Goal: Transaction & Acquisition: Purchase product/service

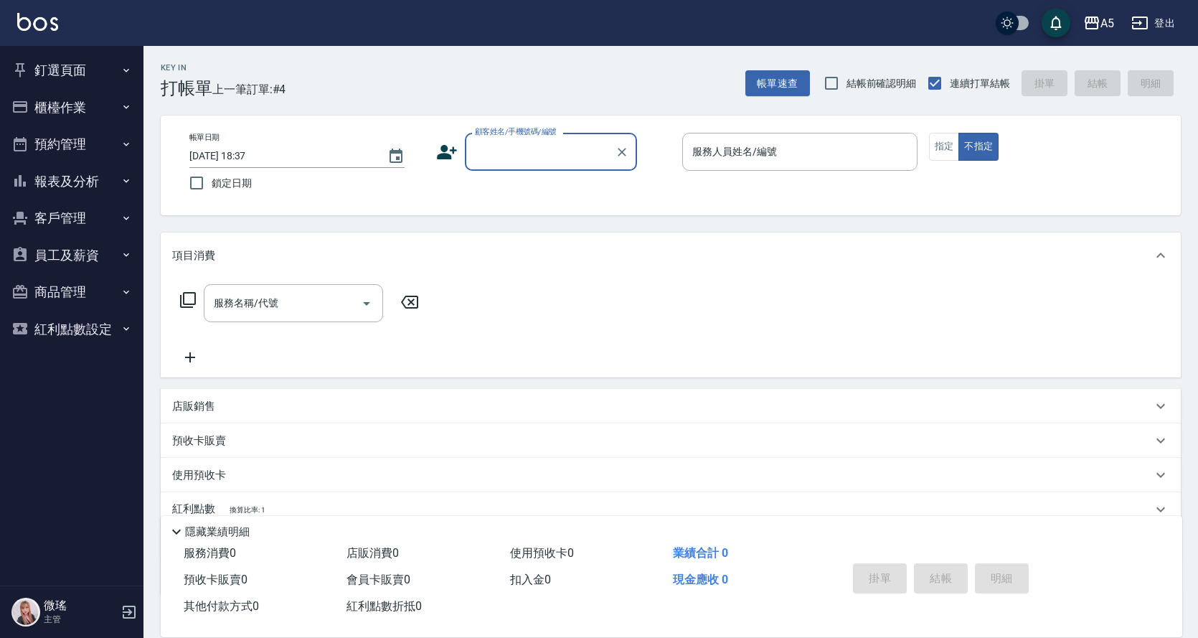
click at [47, 175] on button "報表及分析" at bounding box center [72, 181] width 132 height 37
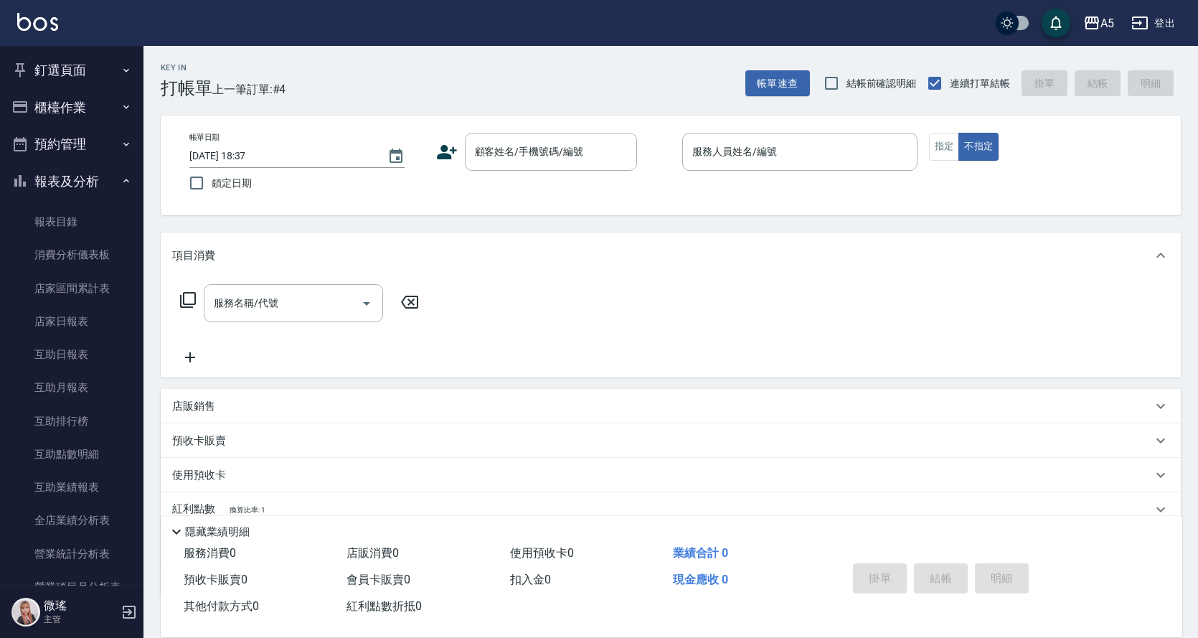
click at [47, 176] on button "報表及分析" at bounding box center [72, 181] width 132 height 37
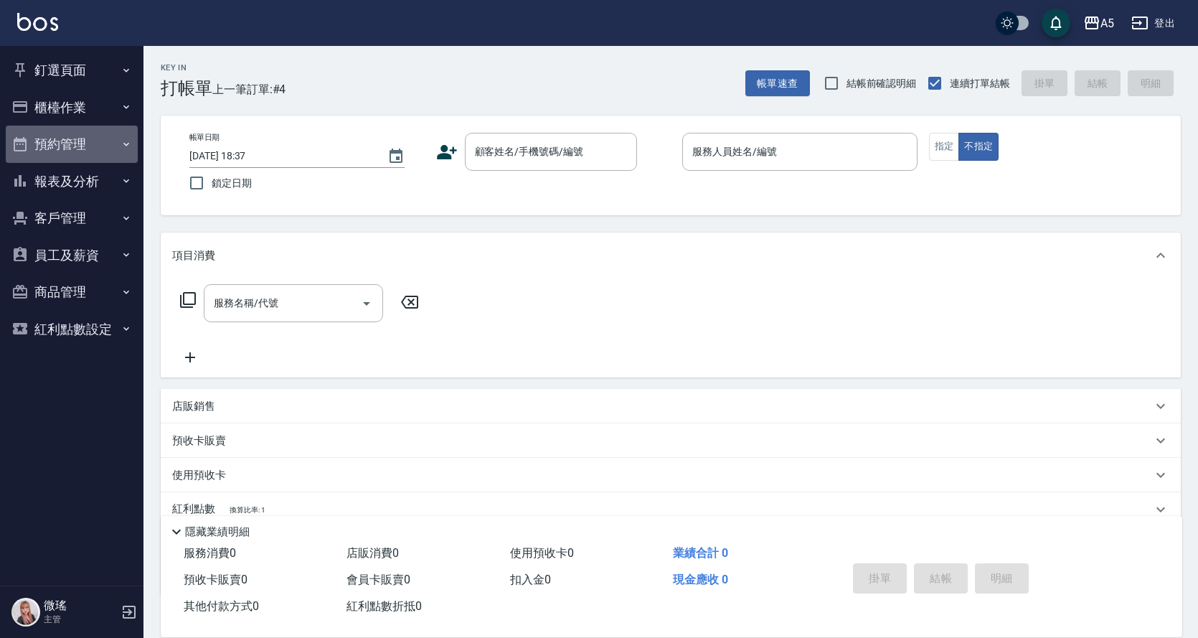
click at [70, 151] on button "預約管理" at bounding box center [72, 144] width 132 height 37
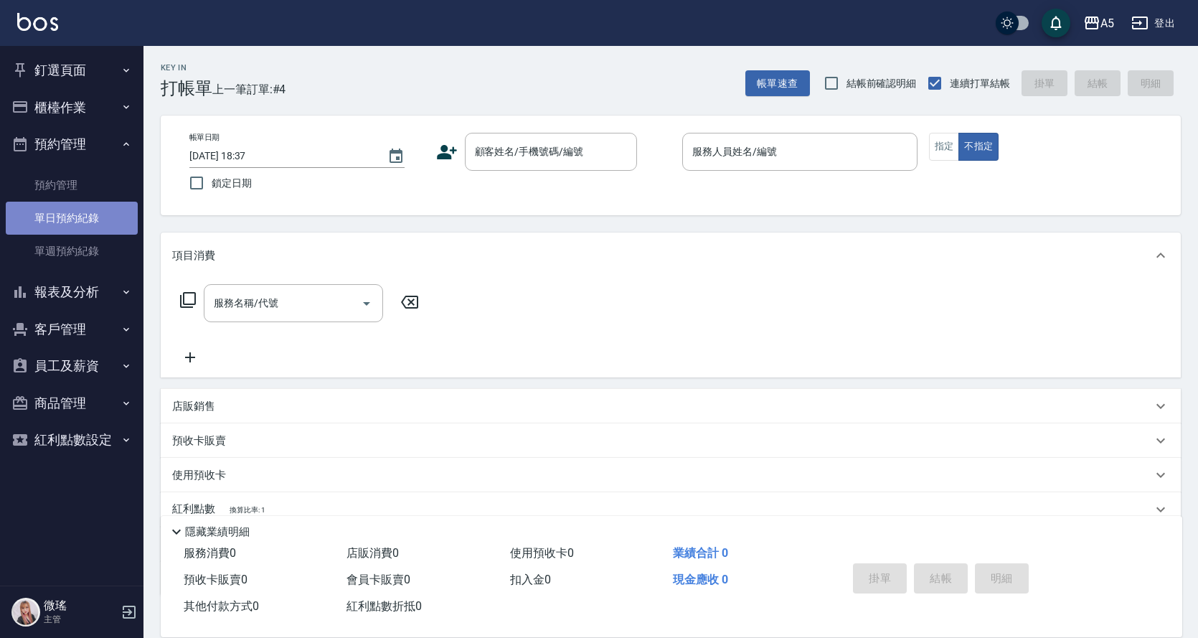
click at [93, 229] on link "單日預約紀錄" at bounding box center [72, 218] width 132 height 33
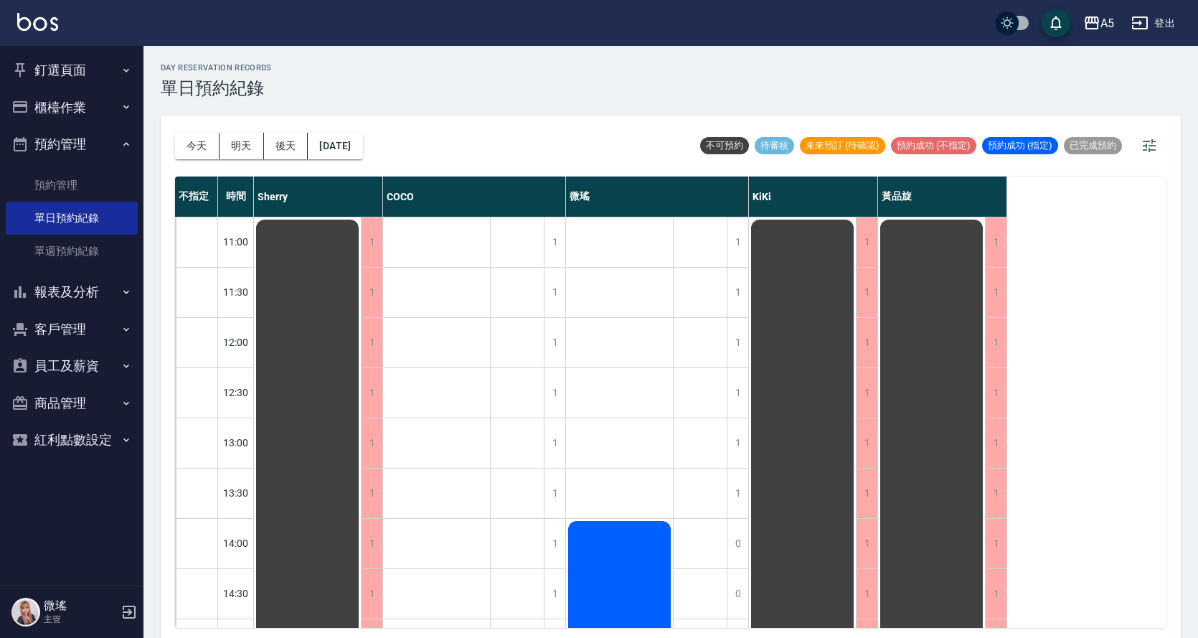
scroll to position [215, 0]
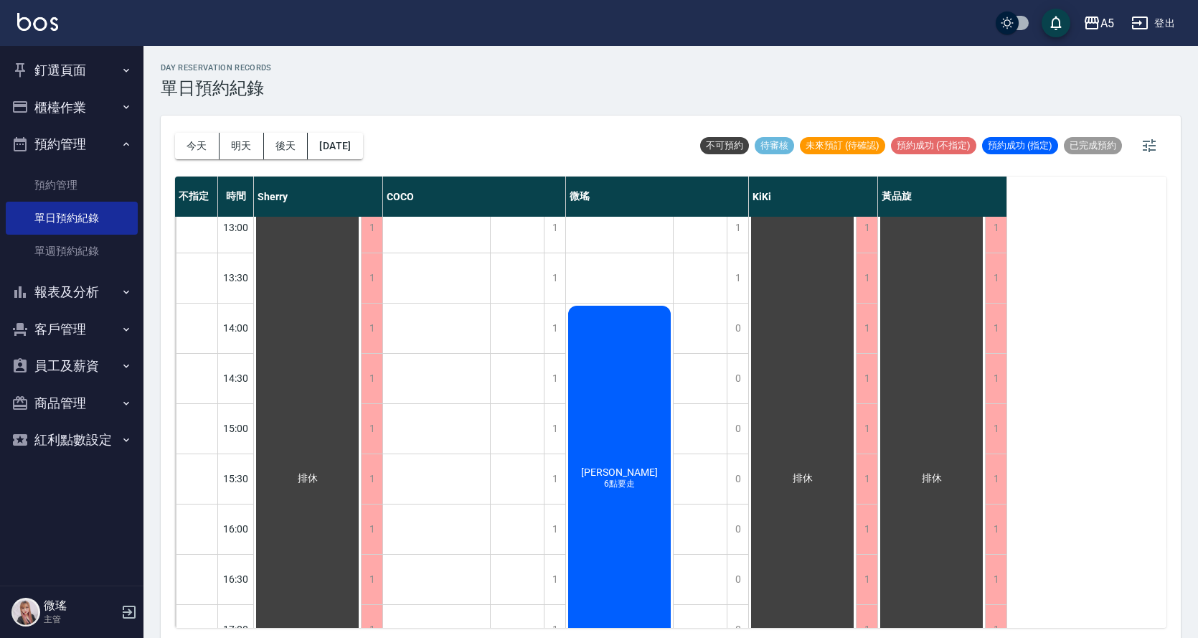
click at [641, 476] on div "[PERSON_NAME]6點要走" at bounding box center [619, 478] width 107 height 350
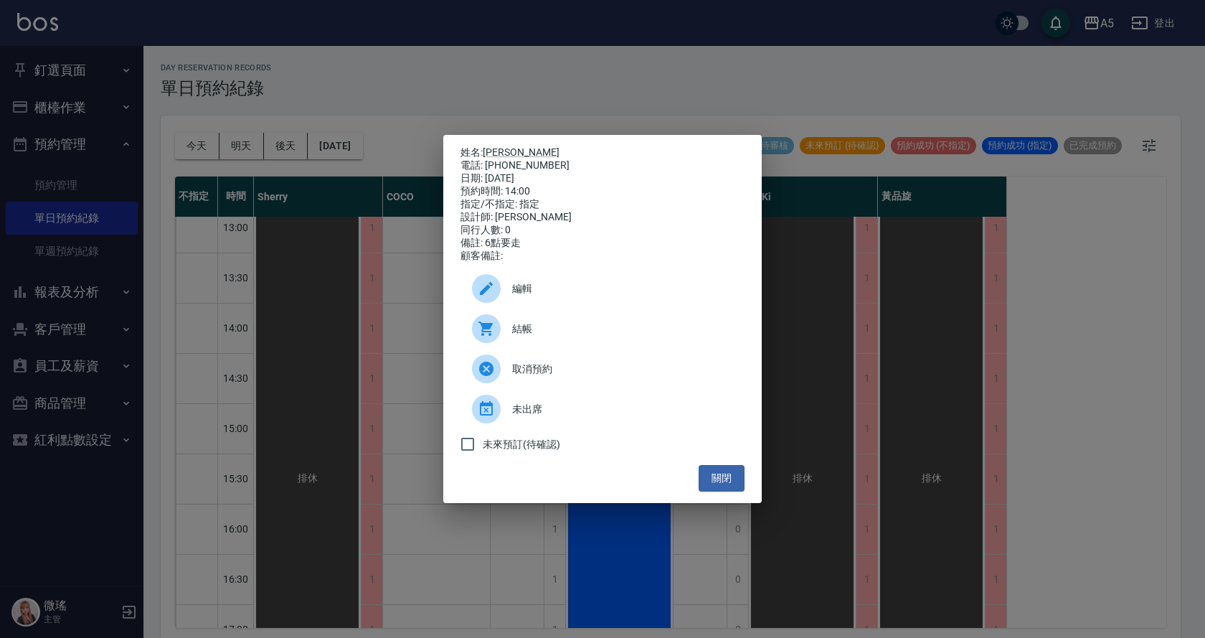
click at [557, 331] on span "結帳" at bounding box center [622, 328] width 221 height 15
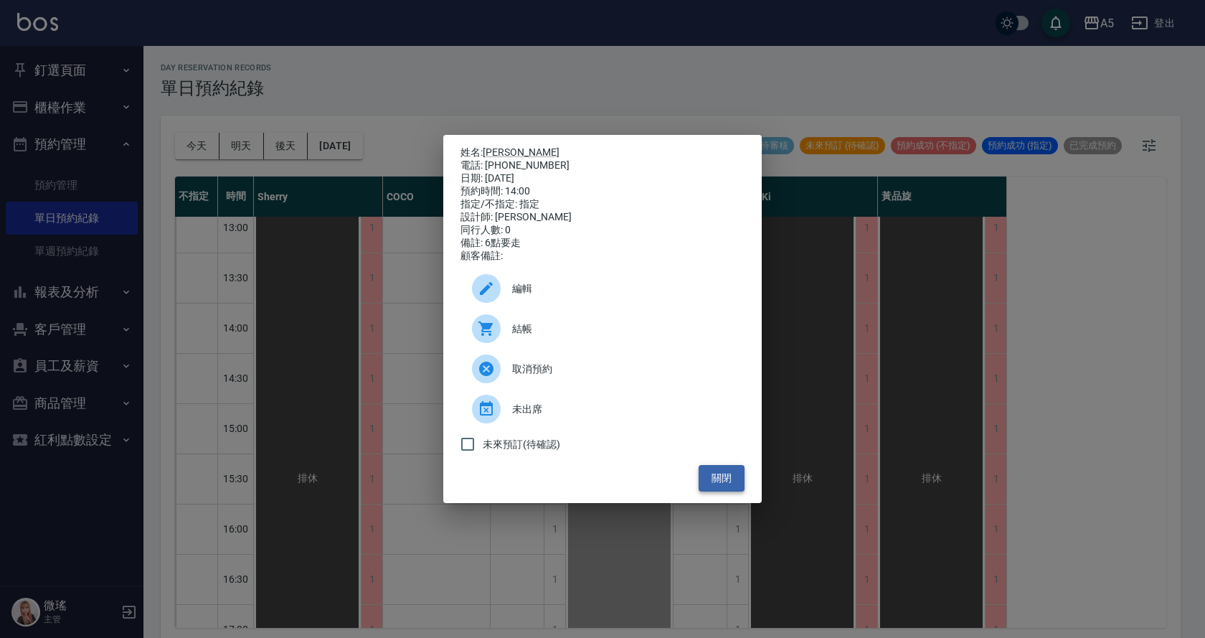
click at [722, 481] on button "關閉" at bounding box center [722, 478] width 46 height 27
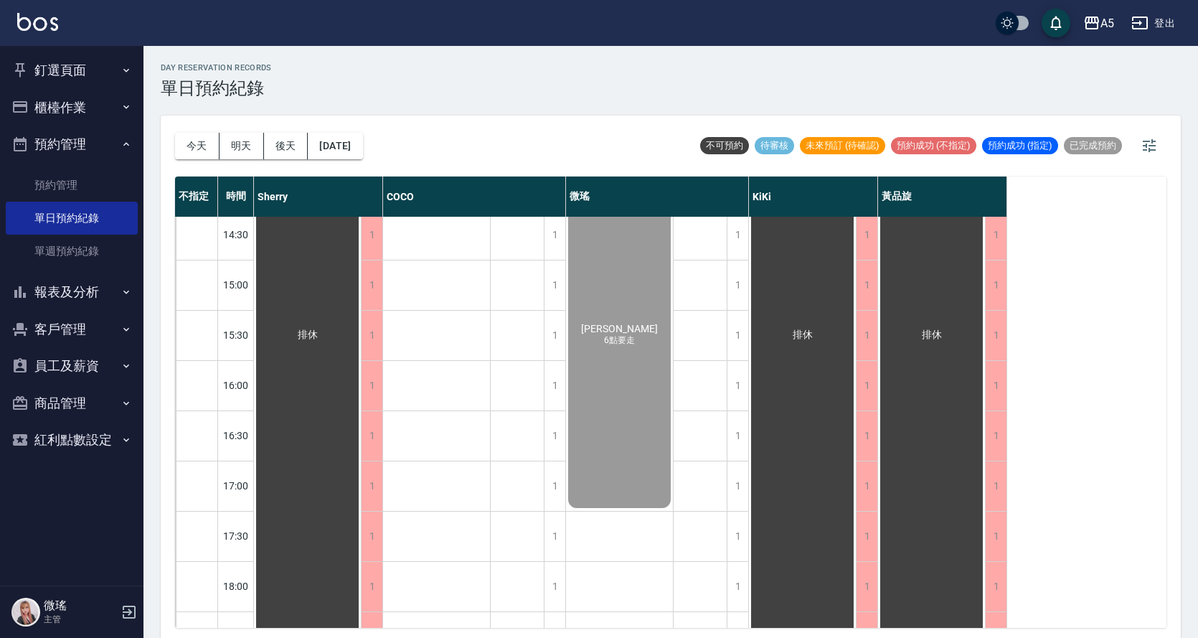
scroll to position [504, 0]
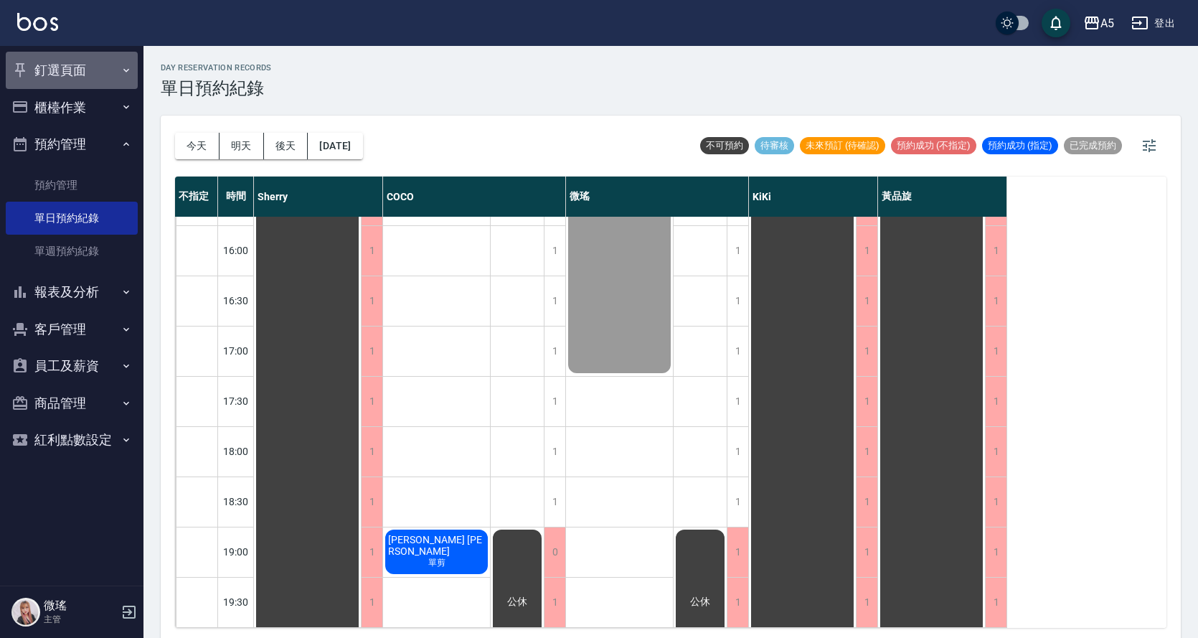
click at [70, 78] on button "釘選頁面" at bounding box center [72, 70] width 132 height 37
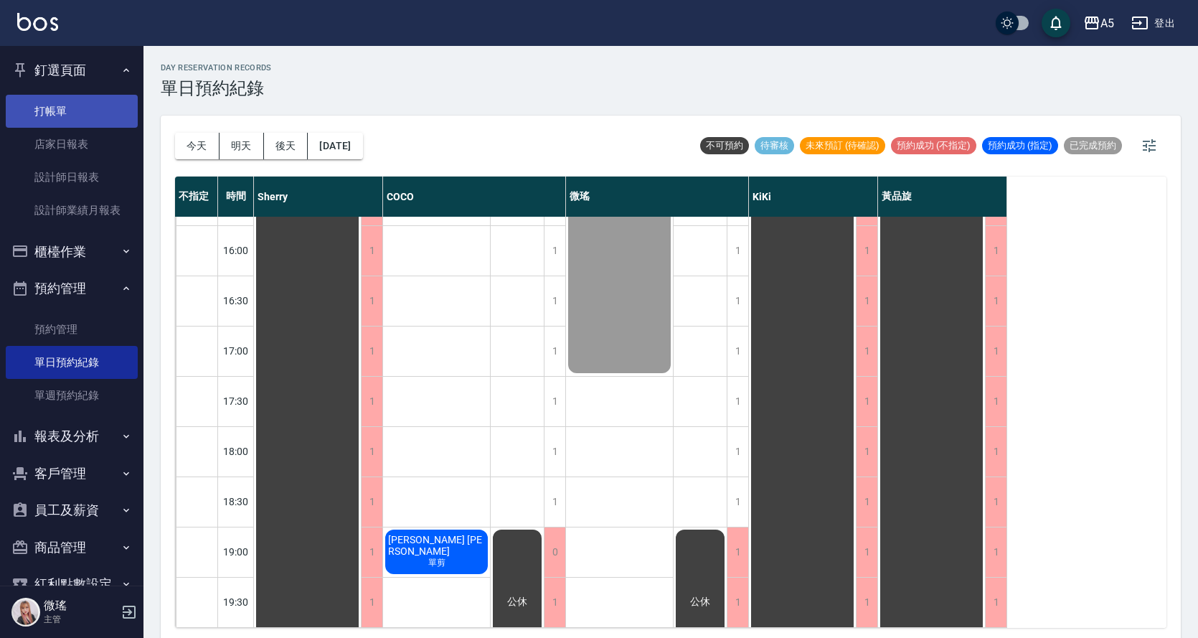
click at [60, 121] on link "打帳單" at bounding box center [72, 111] width 132 height 33
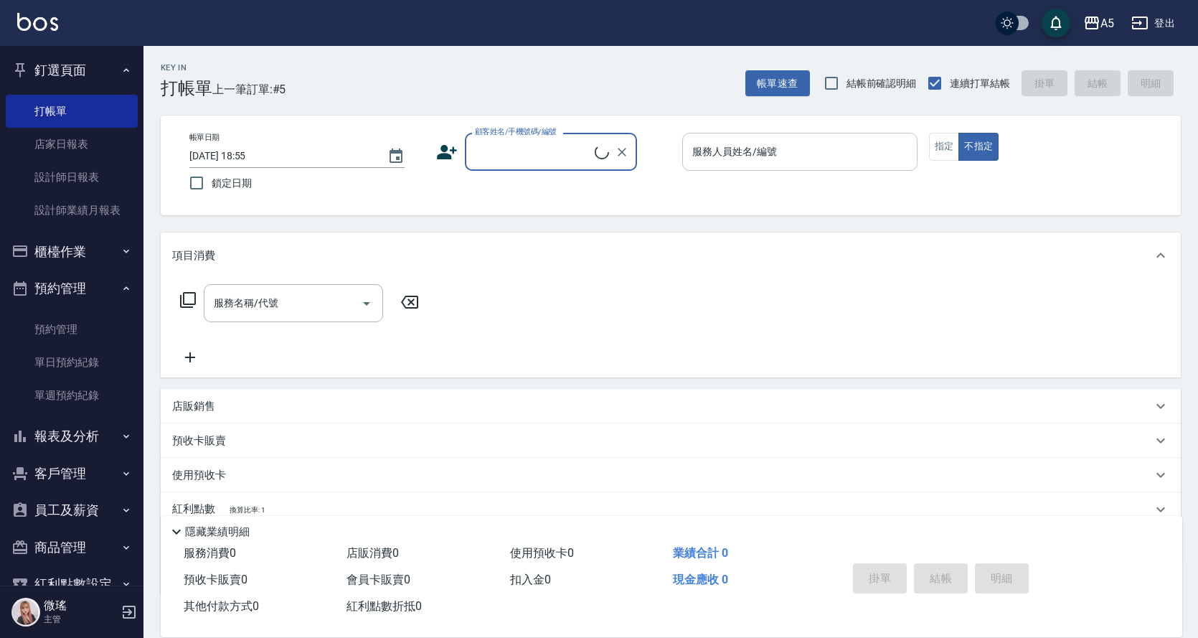
click at [804, 155] on input "服務人員姓名/編號" at bounding box center [800, 151] width 222 height 25
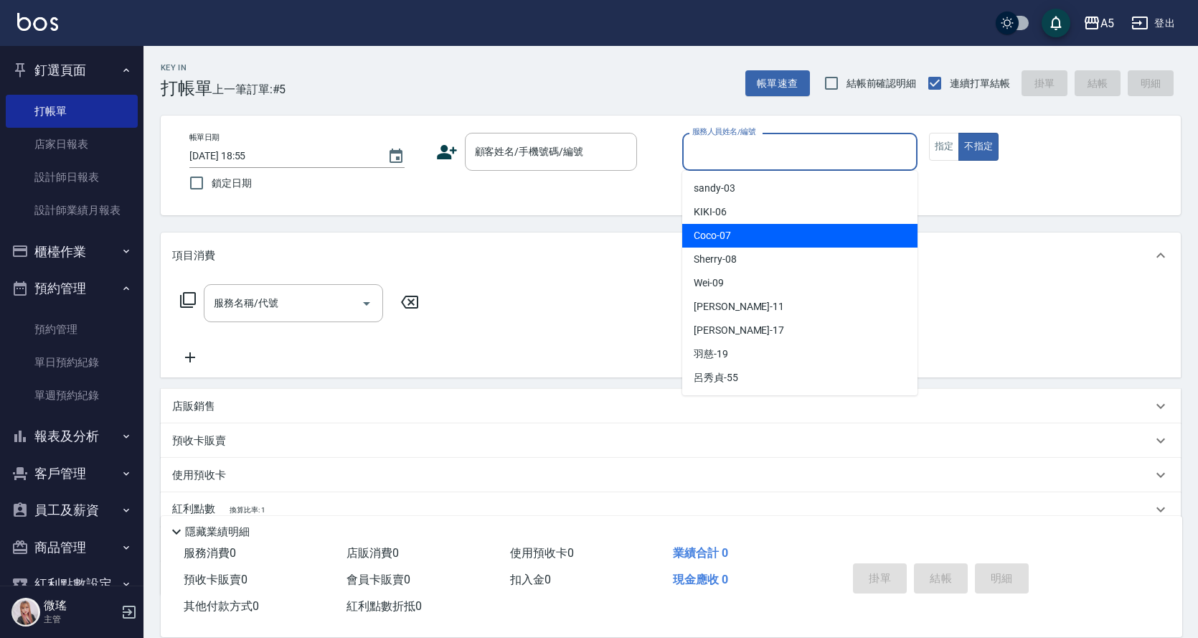
click at [744, 228] on div "Coco -07" at bounding box center [799, 236] width 235 height 24
type input "Coco-07"
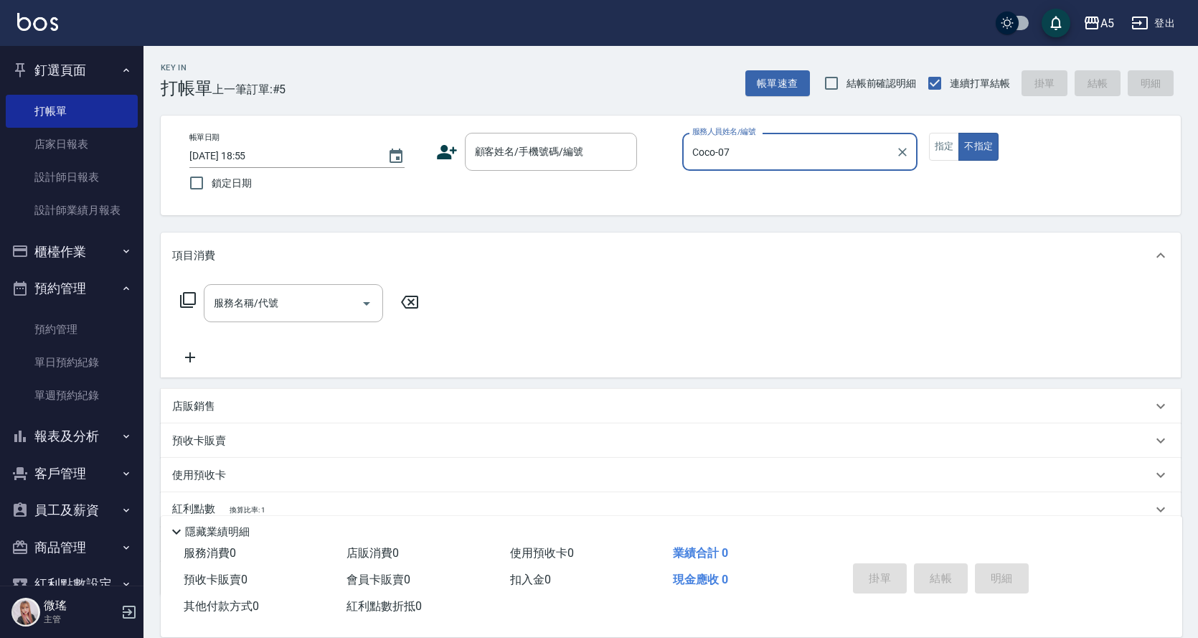
drag, startPoint x: 938, startPoint y: 149, endPoint x: 928, endPoint y: 148, distance: 10.1
click at [938, 148] on button "指定" at bounding box center [944, 147] width 31 height 28
click at [502, 156] on input "顧客姓名/手機號碼/編號" at bounding box center [540, 151] width 138 height 25
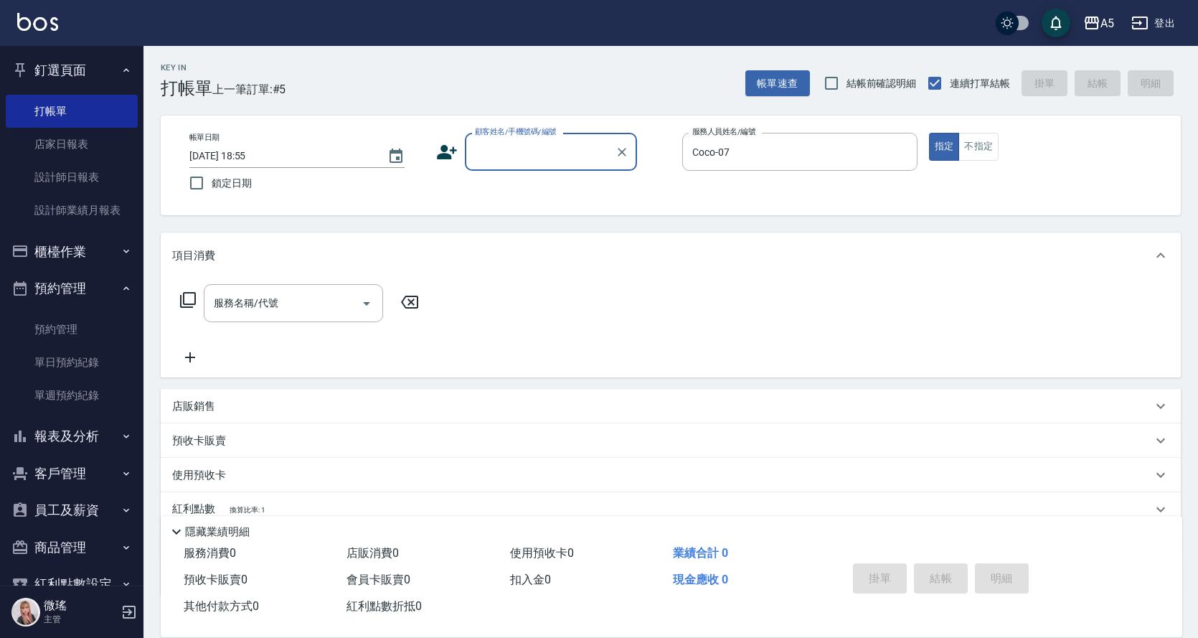
click at [509, 149] on input "顧客姓名/手機號碼/編號" at bounding box center [540, 151] width 138 height 25
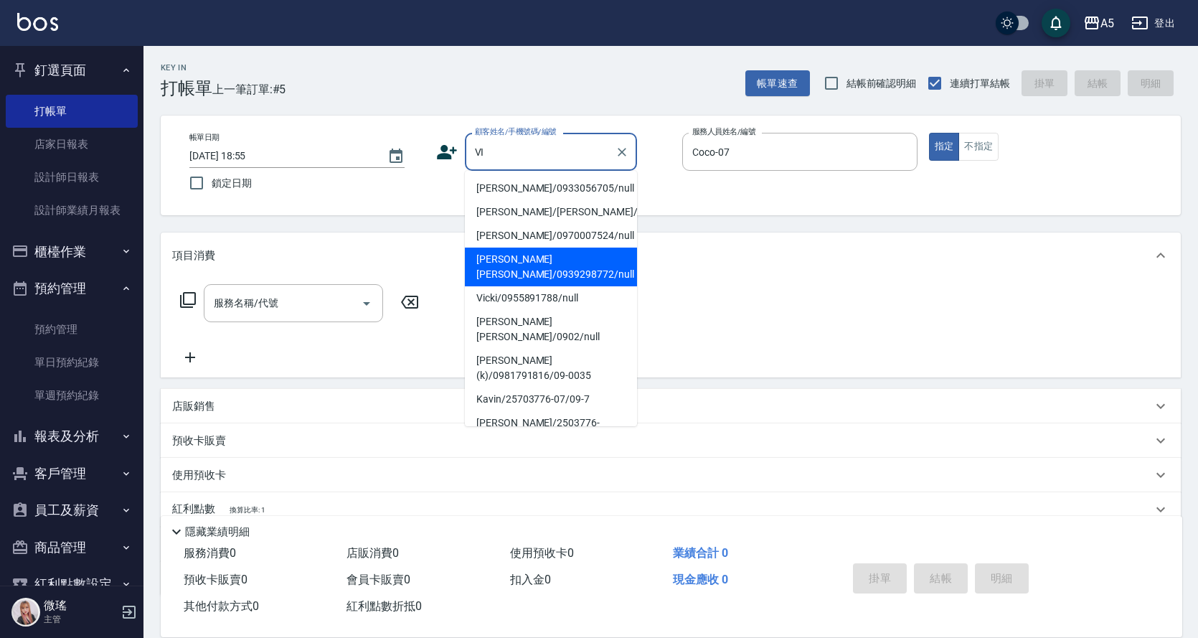
click at [529, 262] on li "[PERSON_NAME] [PERSON_NAME]/0939298772/null" at bounding box center [551, 267] width 172 height 39
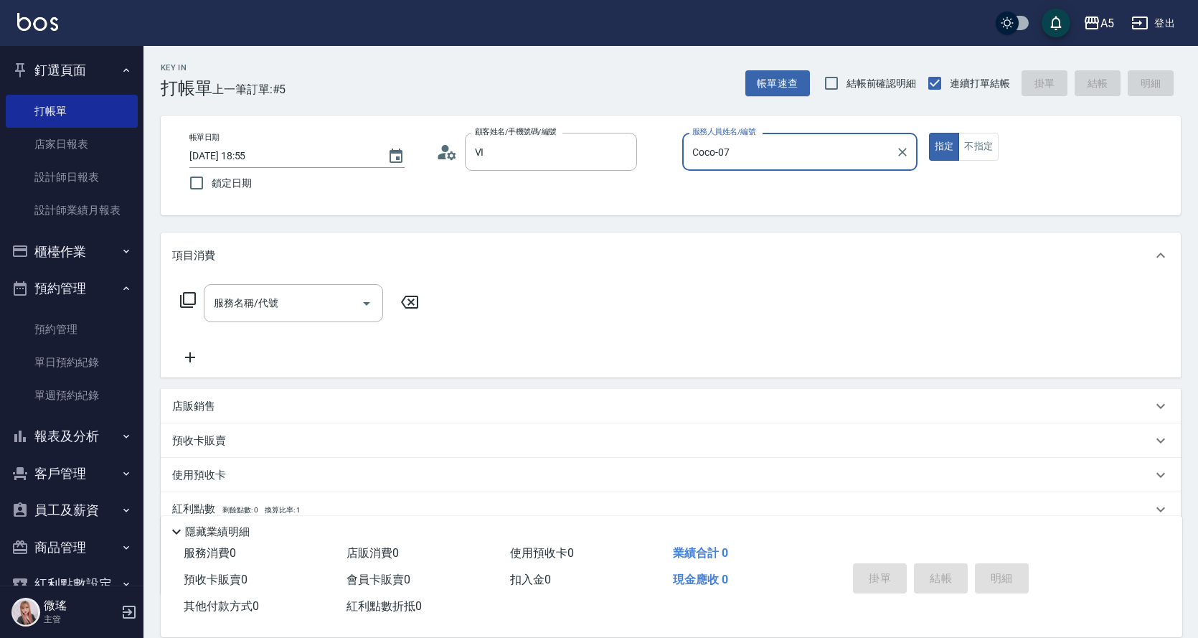
type input "[PERSON_NAME] [PERSON_NAME]/0939298772/null"
click at [182, 299] on icon at bounding box center [187, 299] width 17 height 17
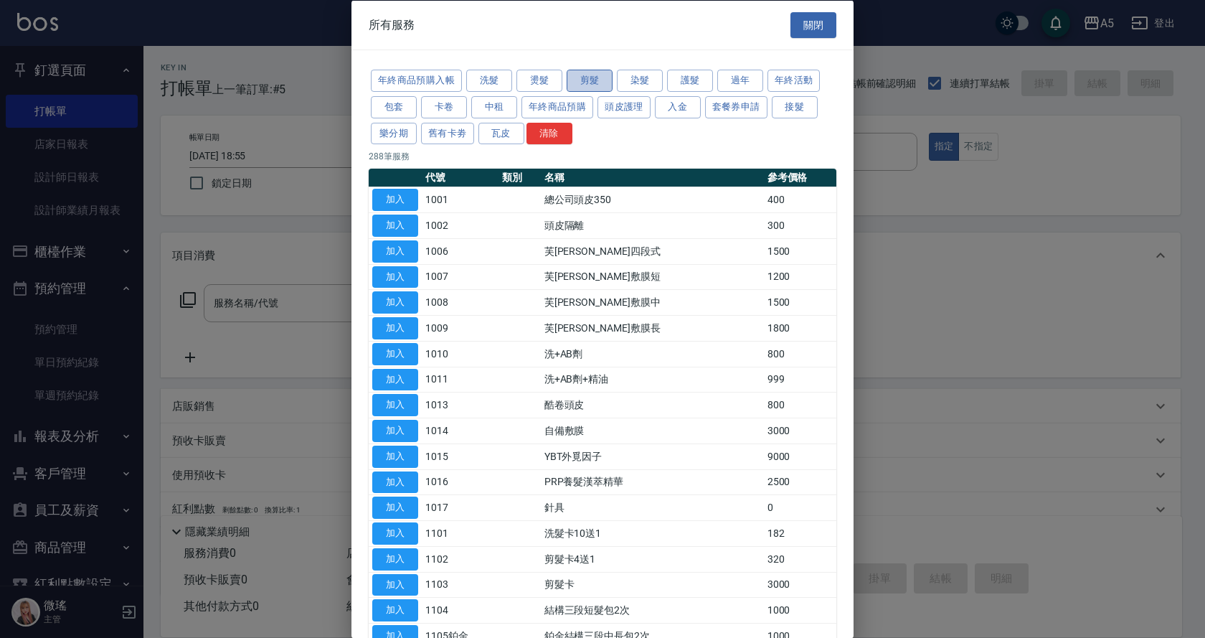
click at [605, 75] on button "剪髮" at bounding box center [590, 81] width 46 height 22
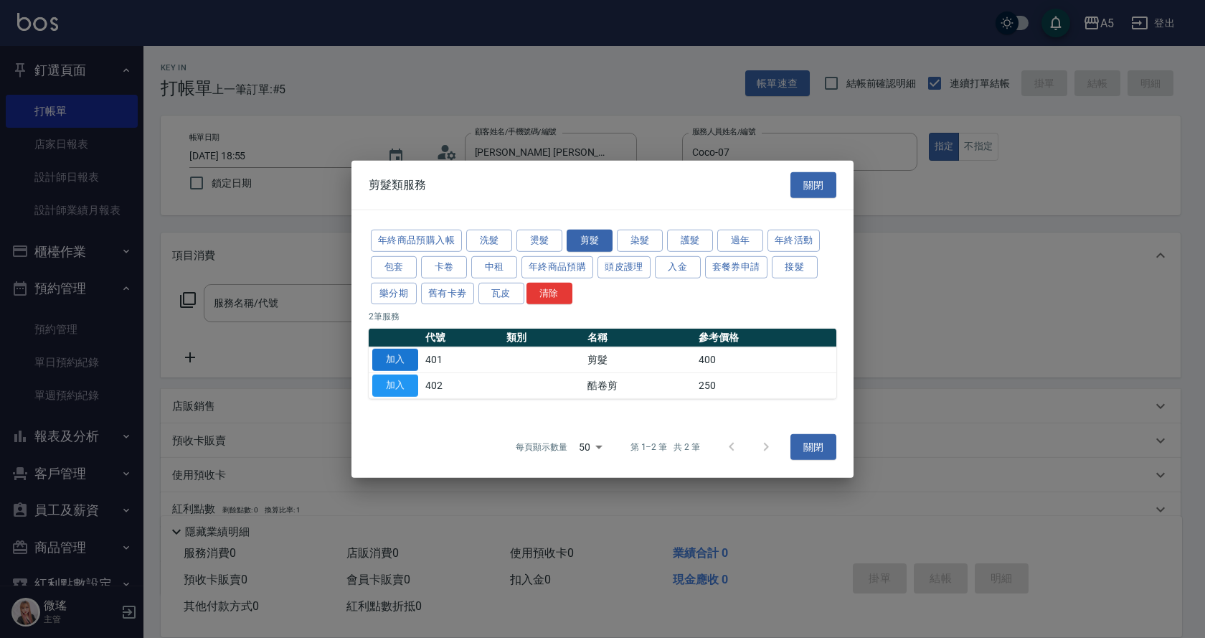
click at [383, 355] on button "加入" at bounding box center [395, 360] width 46 height 22
drag, startPoint x: 383, startPoint y: 355, endPoint x: 442, endPoint y: 343, distance: 60.1
click at [383, 355] on button "加入" at bounding box center [395, 360] width 46 height 22
type input "剪髮(401)"
type input "80"
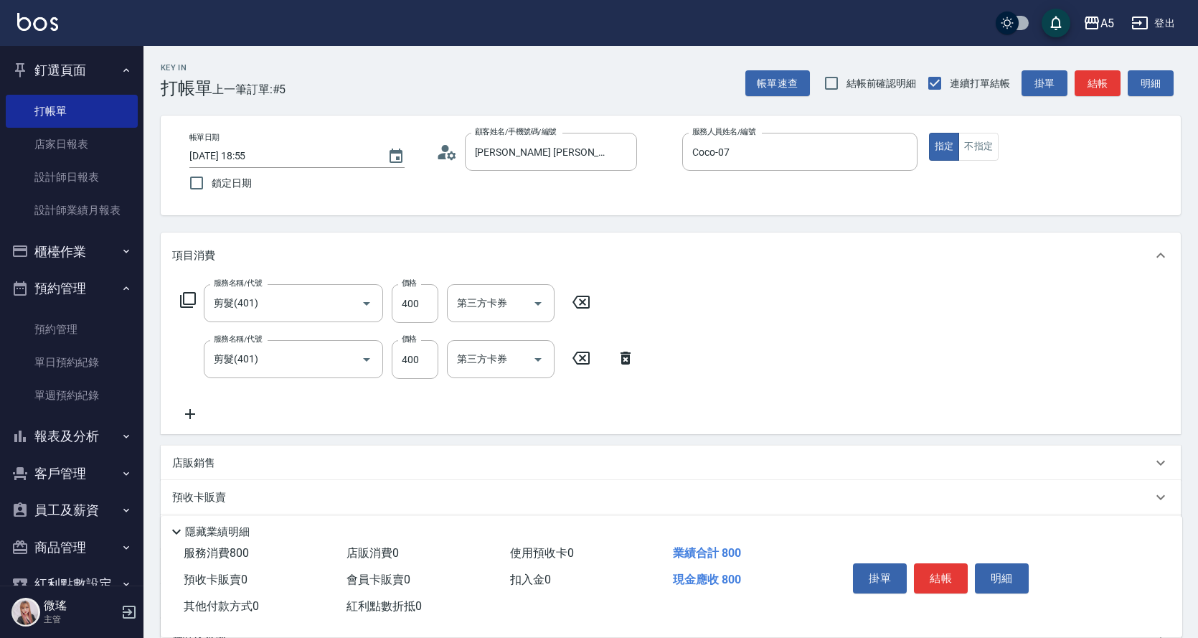
click at [583, 309] on icon at bounding box center [581, 301] width 36 height 17
click at [425, 369] on input "400" at bounding box center [415, 358] width 47 height 39
type input "0"
type input "50"
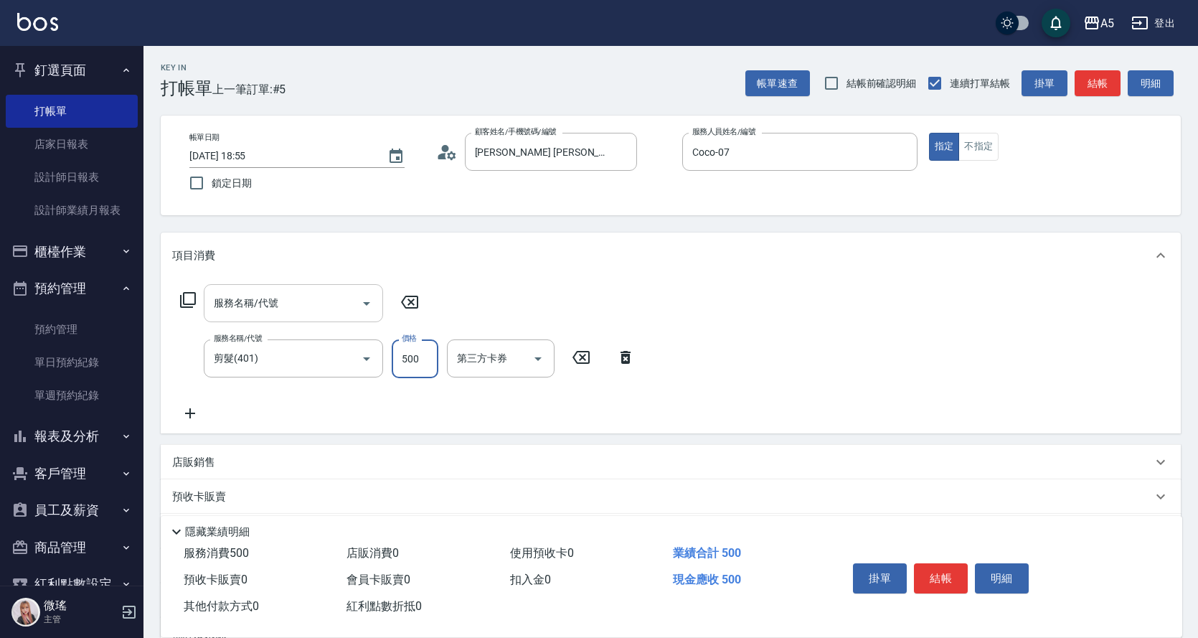
type input "500"
click at [313, 302] on input "服務名稱/代號" at bounding box center [282, 303] width 145 height 25
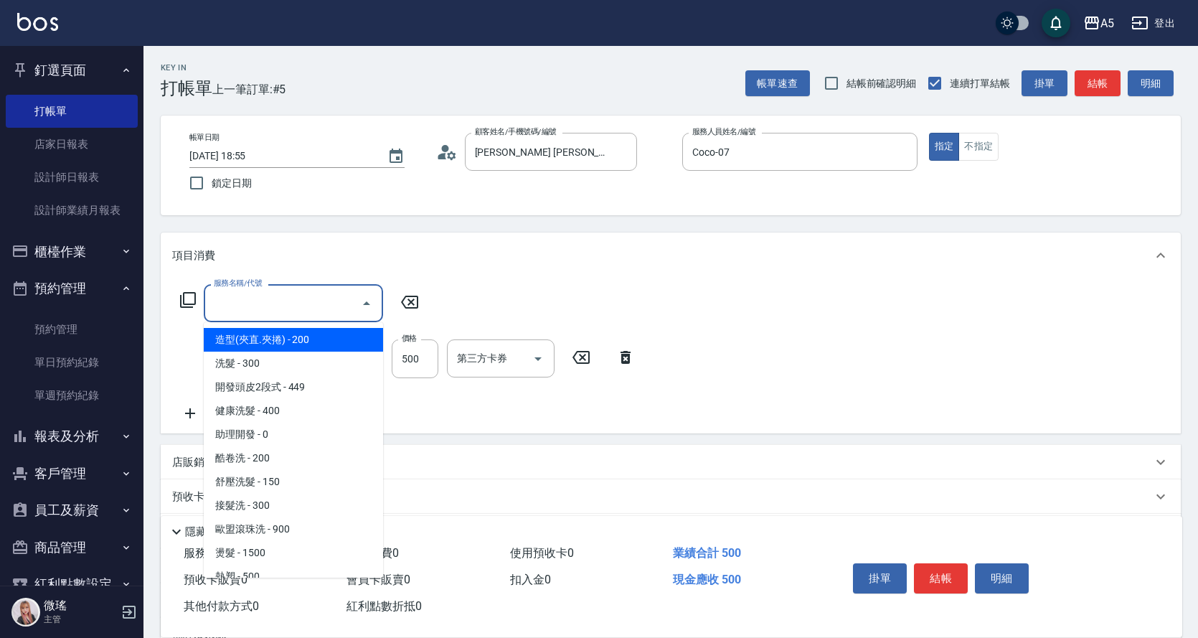
click at [246, 303] on input "服務名稱/代號" at bounding box center [282, 303] width 145 height 25
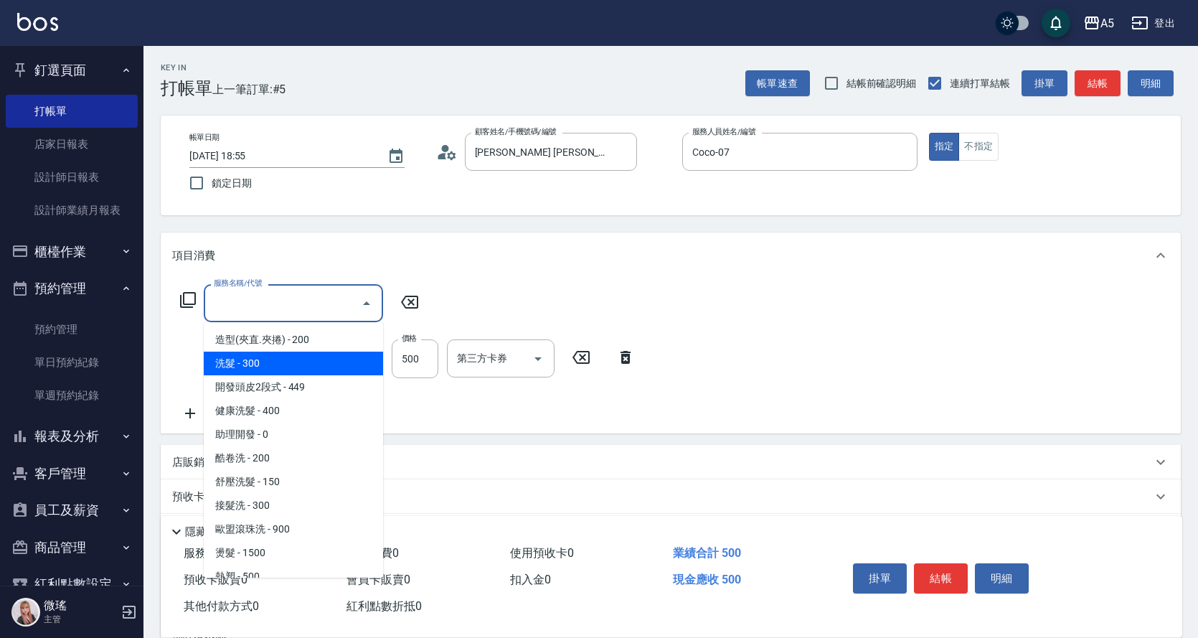
click at [270, 368] on span "洗髮 - 300" at bounding box center [293, 364] width 179 height 24
type input "洗髮(201)"
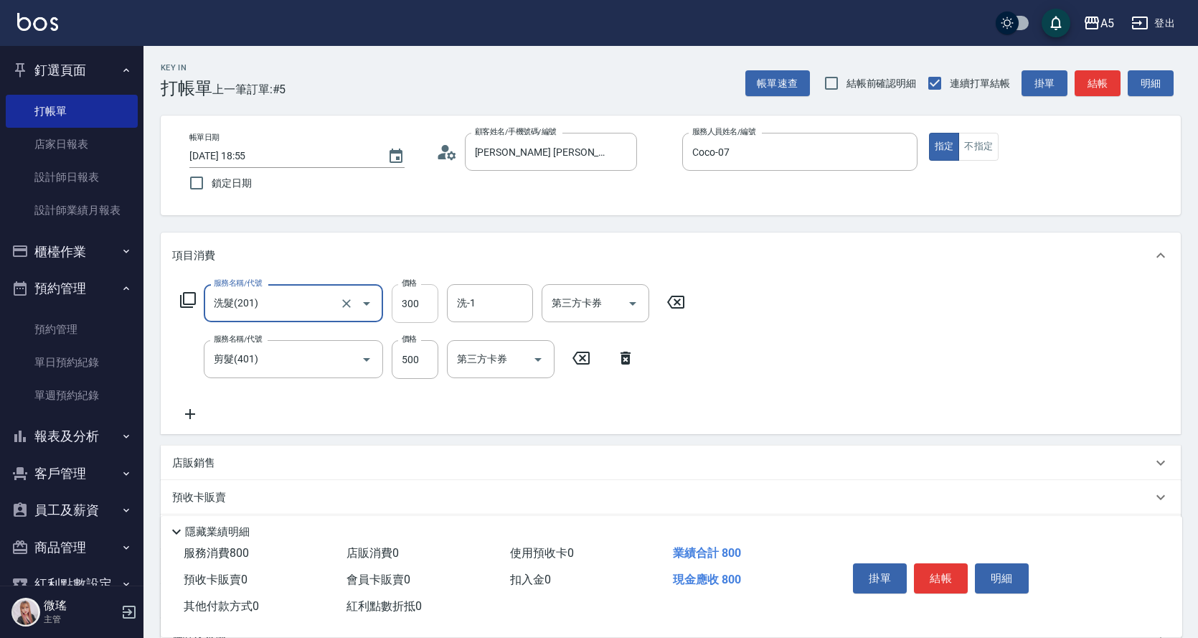
click at [425, 310] on input "300" at bounding box center [415, 303] width 47 height 39
type input "30"
type input "0"
click at [682, 299] on icon at bounding box center [676, 301] width 36 height 17
type input "0"
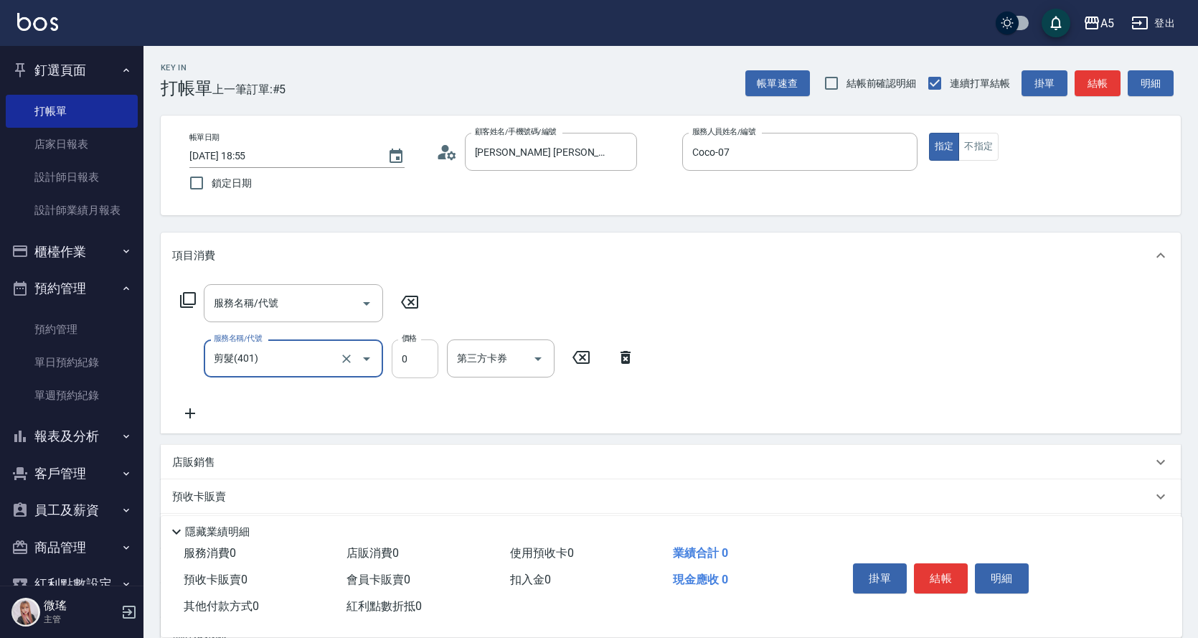
click at [421, 360] on input "0" at bounding box center [415, 358] width 47 height 39
type input "70"
type input "700"
click at [933, 580] on button "結帳" at bounding box center [941, 578] width 54 height 30
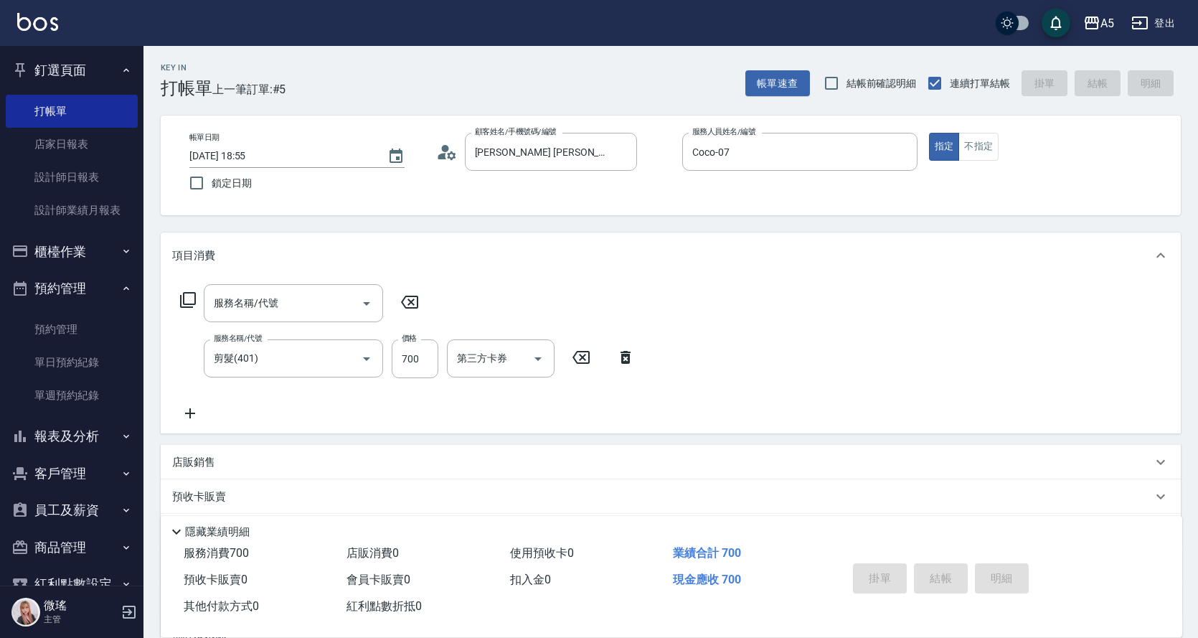
type input "[DATE] 18:56"
type input "0"
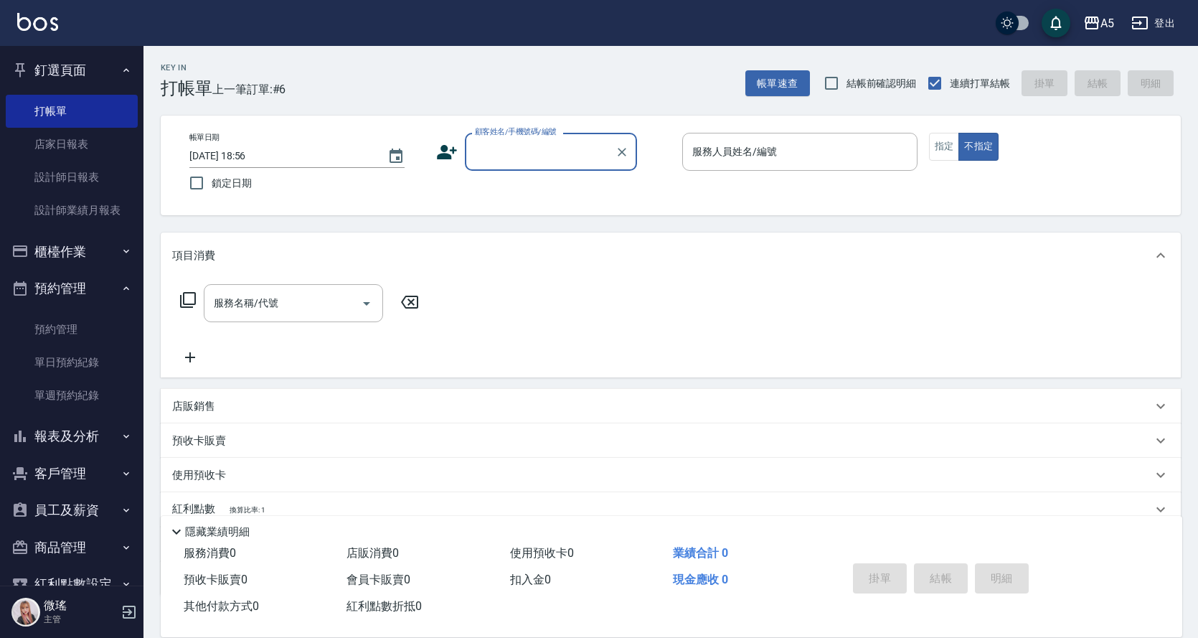
scroll to position [34, 0]
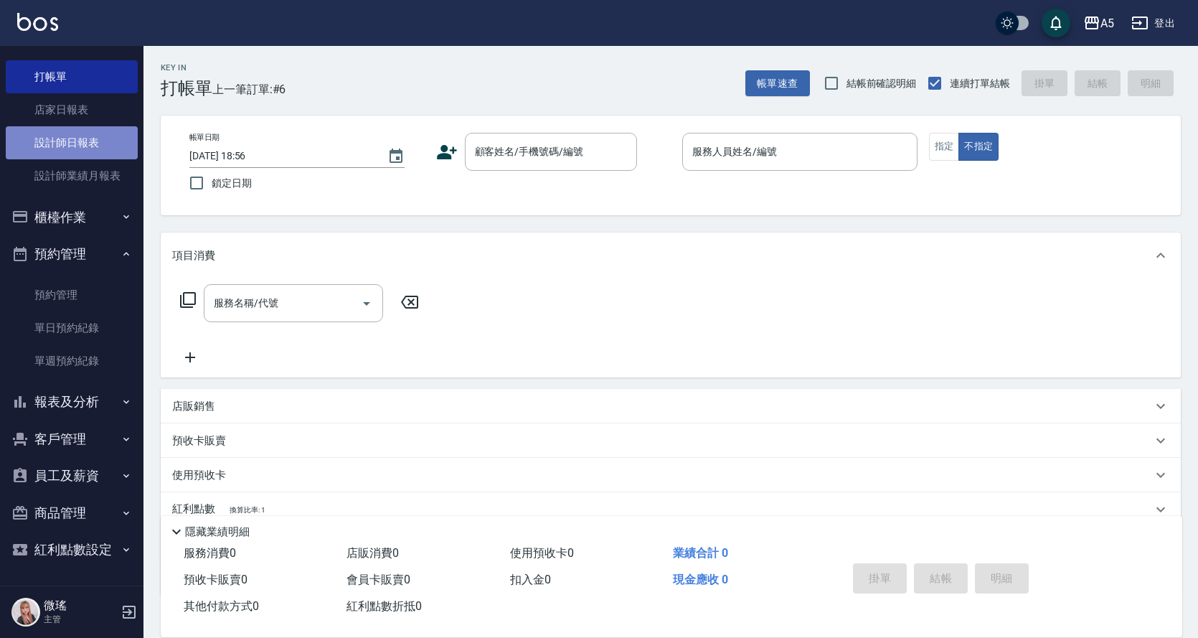
click at [72, 144] on link "設計師日報表" at bounding box center [72, 142] width 132 height 33
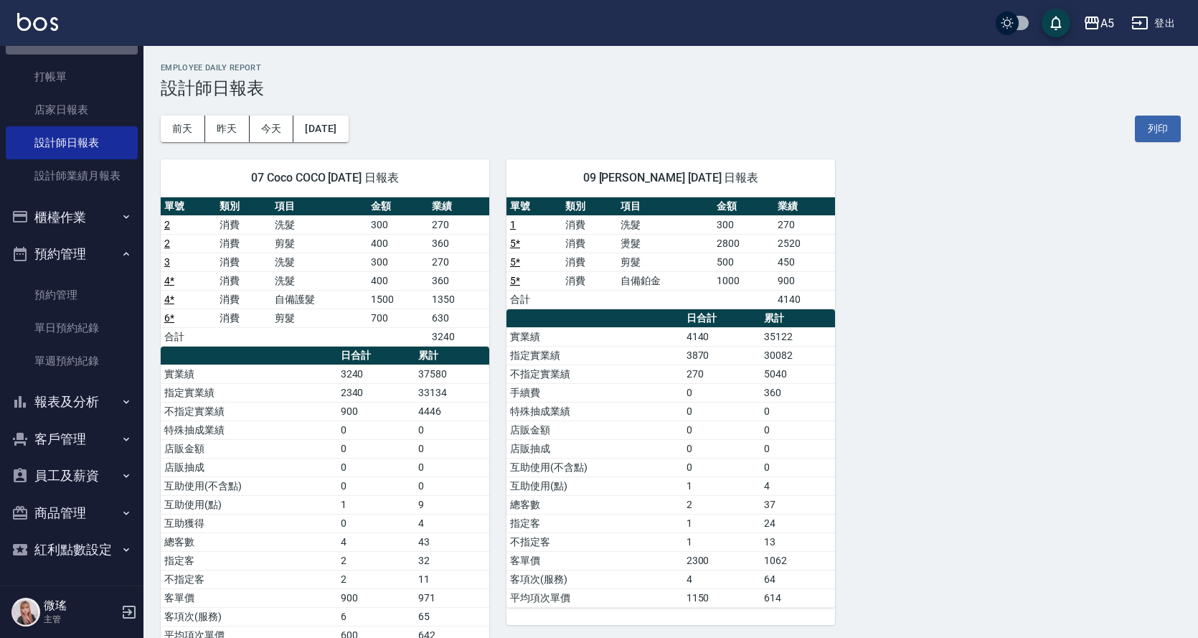
click at [73, 52] on button "釘選頁面" at bounding box center [72, 35] width 132 height 37
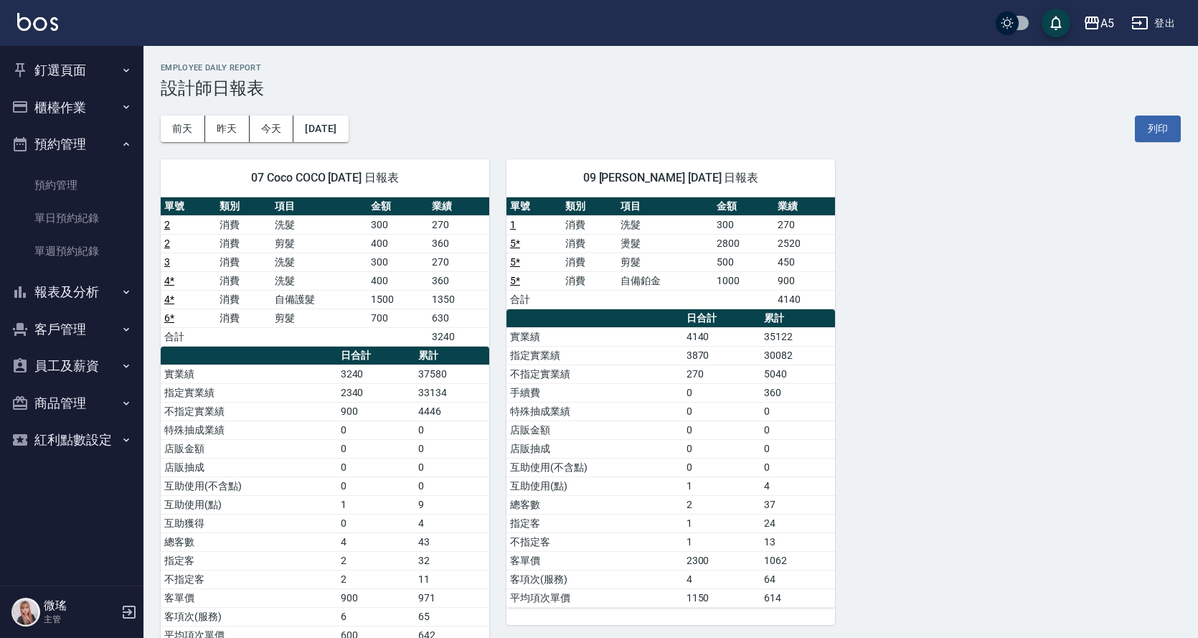
click at [82, 298] on button "報表及分析" at bounding box center [72, 291] width 132 height 37
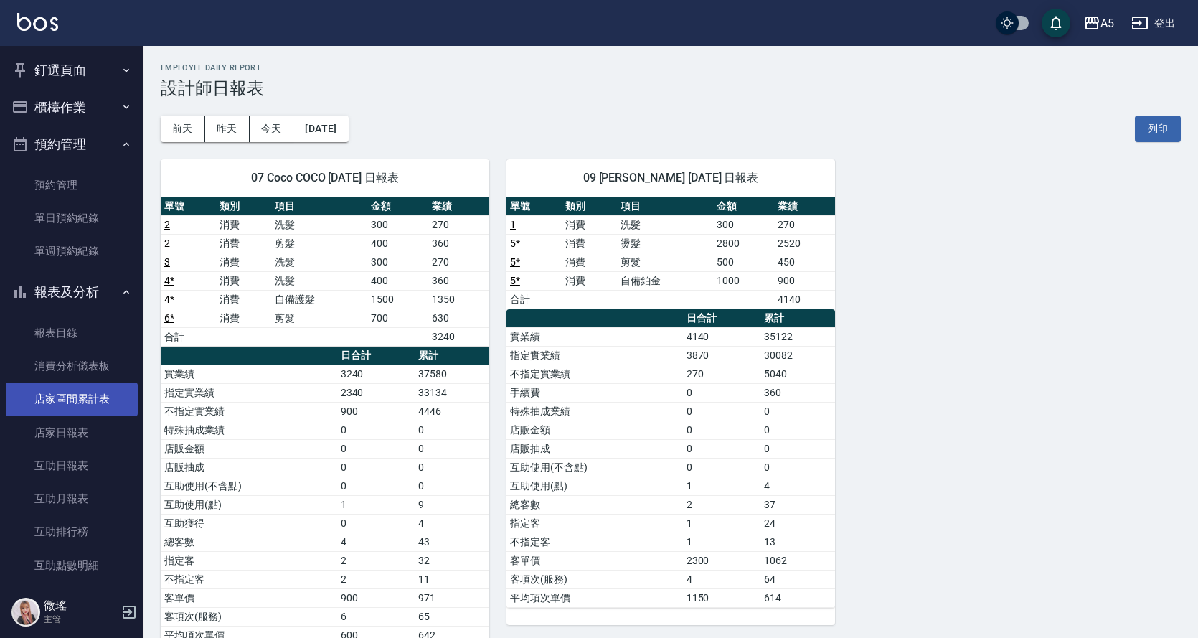
scroll to position [72, 0]
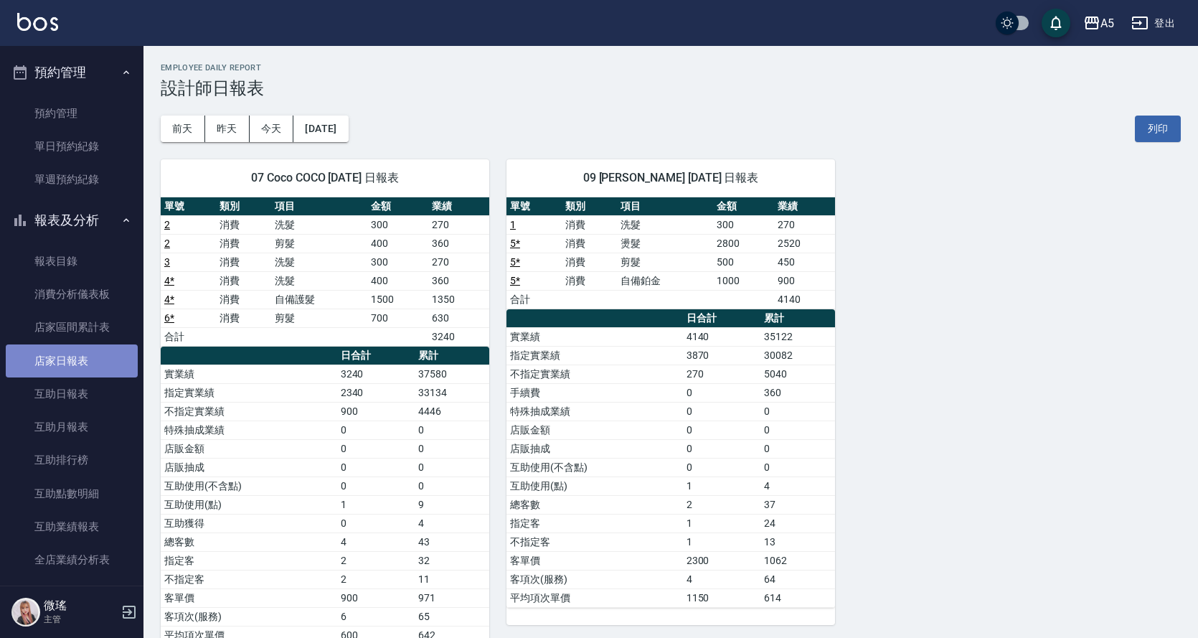
click at [75, 368] on link "店家日報表" at bounding box center [72, 360] width 132 height 33
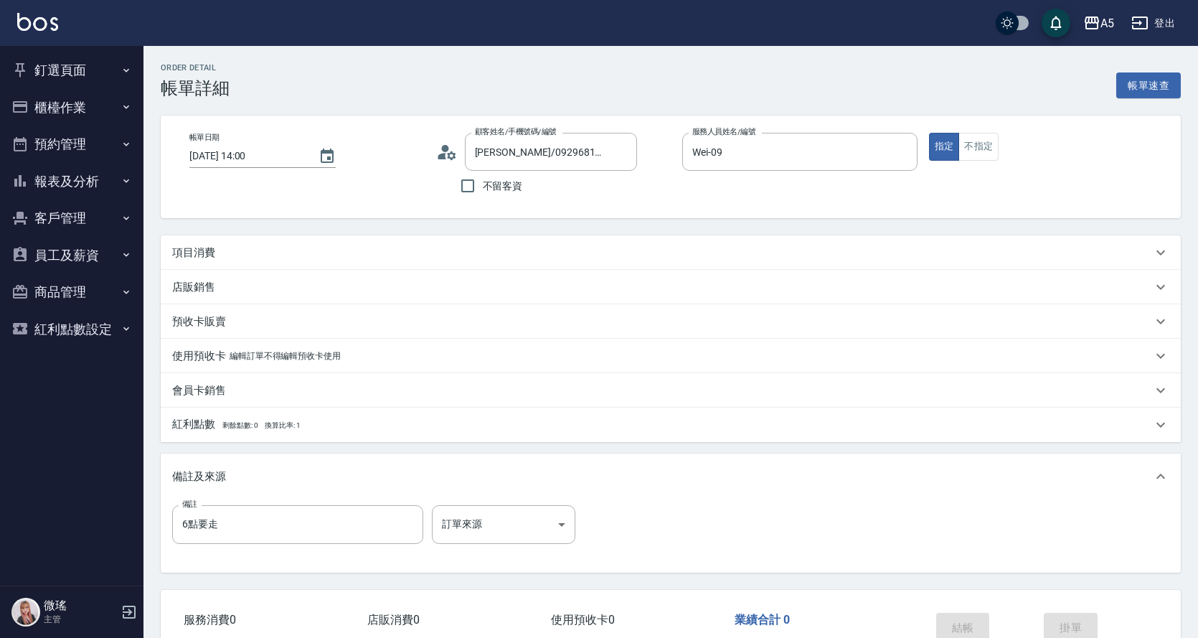
click at [204, 243] on div "項目消費" at bounding box center [671, 252] width 1020 height 34
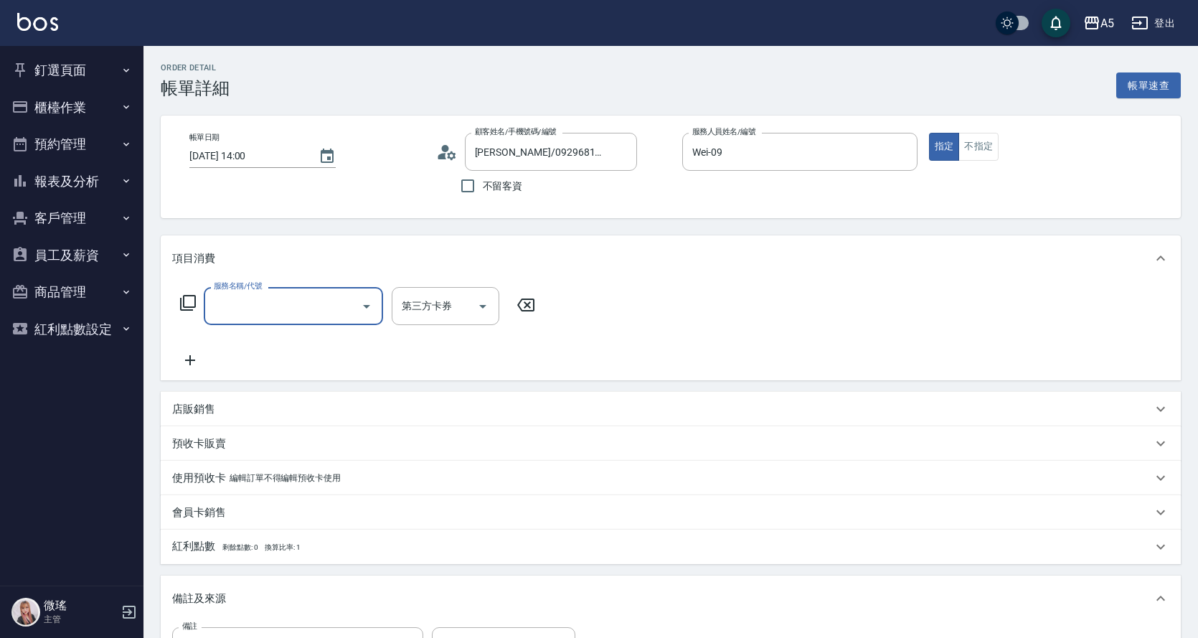
click at [231, 305] on input "服務名稱/代號" at bounding box center [282, 305] width 145 height 25
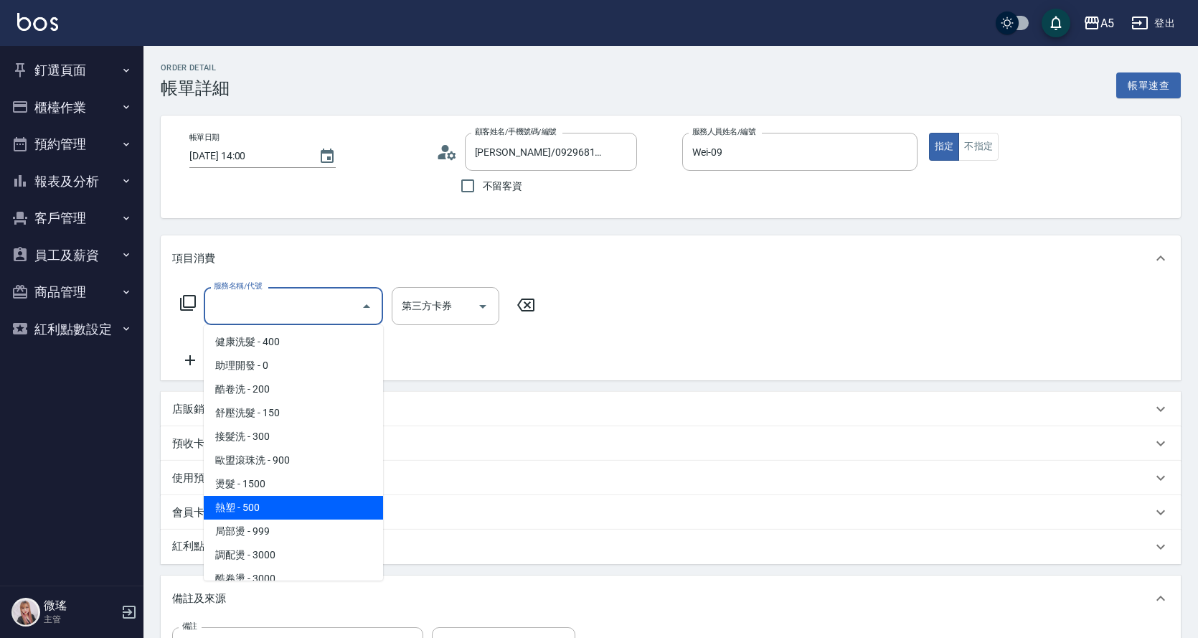
scroll to position [143, 0]
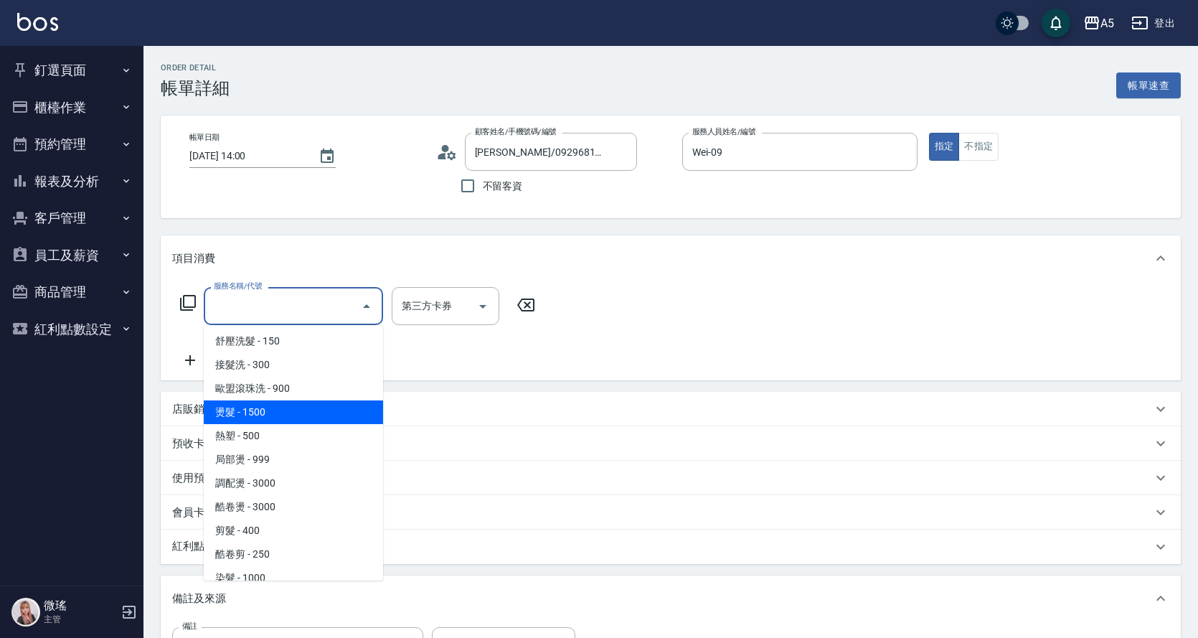
click at [266, 419] on span "燙髮 - 1500" at bounding box center [293, 412] width 179 height 24
type input "燙髮(301)"
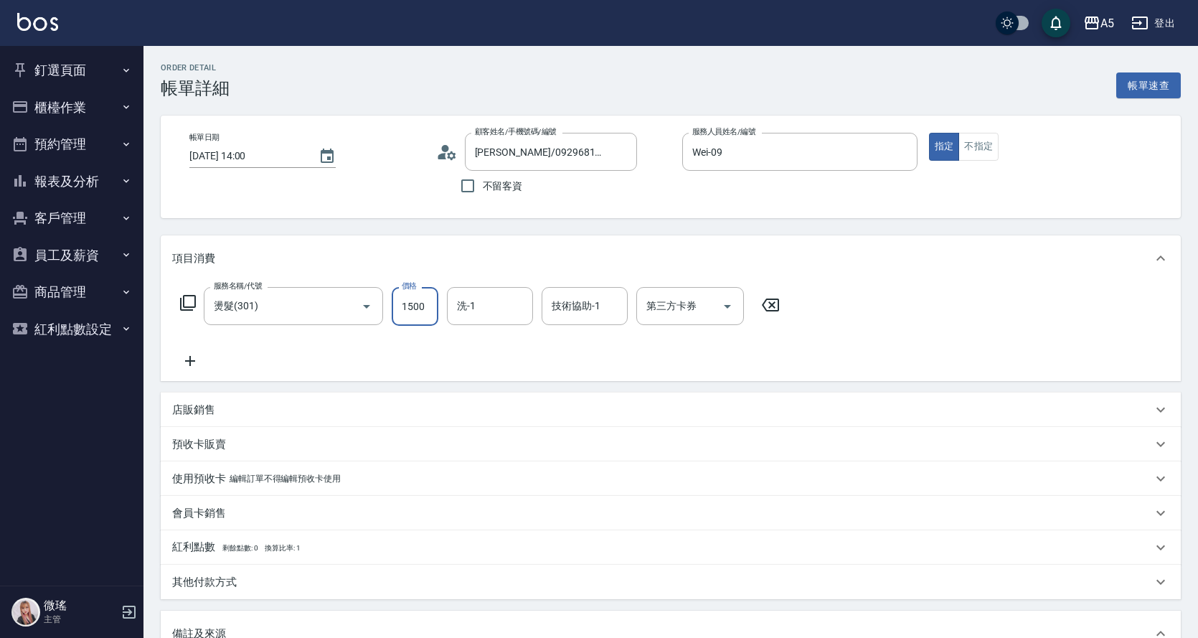
click at [426, 305] on input "1500" at bounding box center [415, 306] width 47 height 39
type input "0"
type input "2800"
type input "280"
type input "2800"
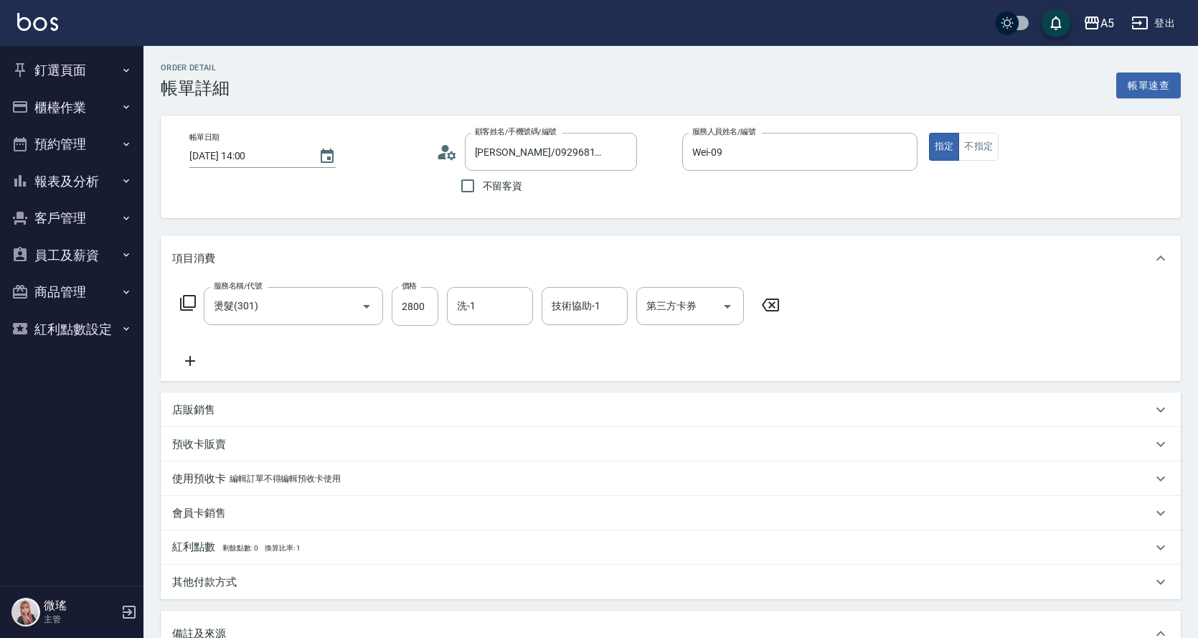
click at [192, 359] on icon at bounding box center [190, 360] width 36 height 17
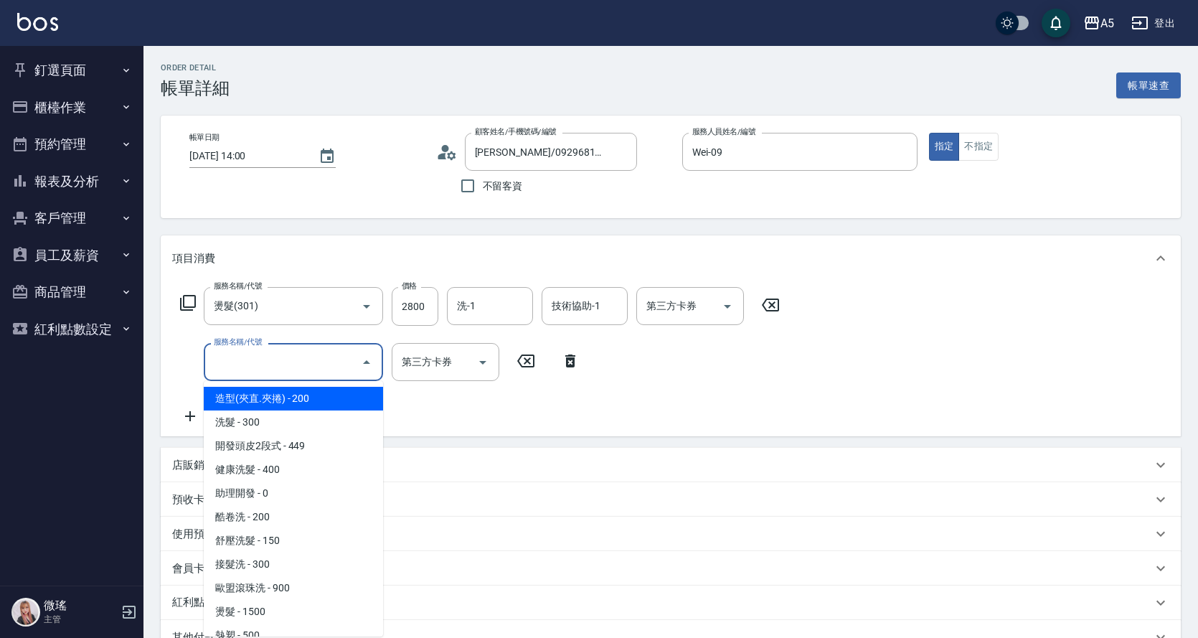
click at [229, 357] on input "服務名稱/代號" at bounding box center [282, 361] width 145 height 25
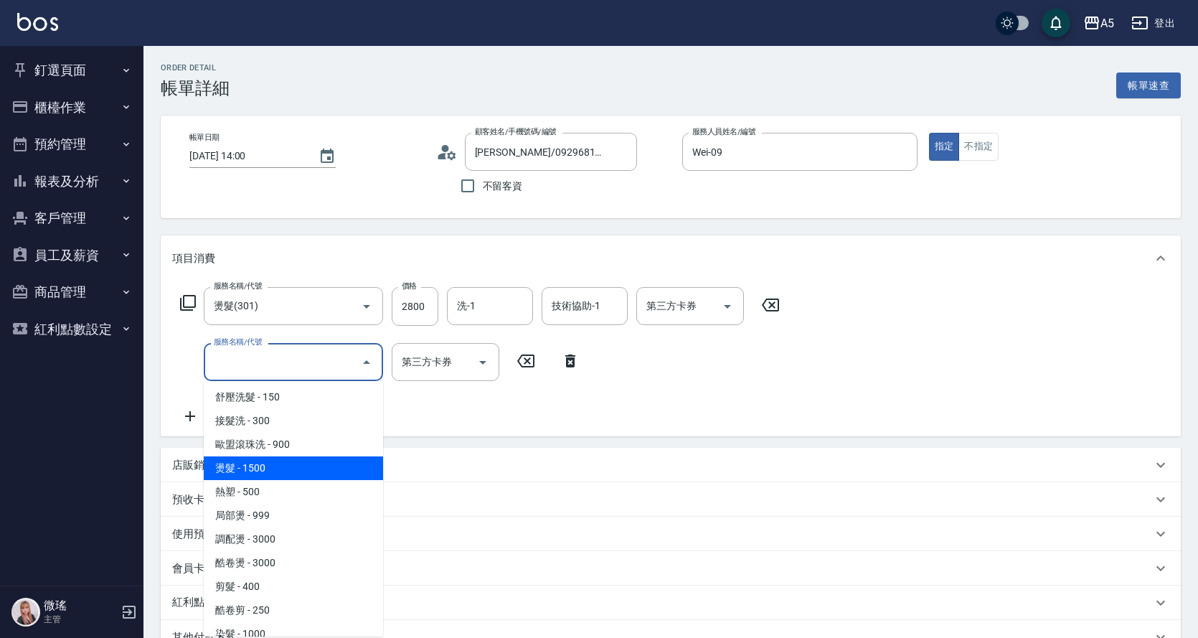
scroll to position [287, 0]
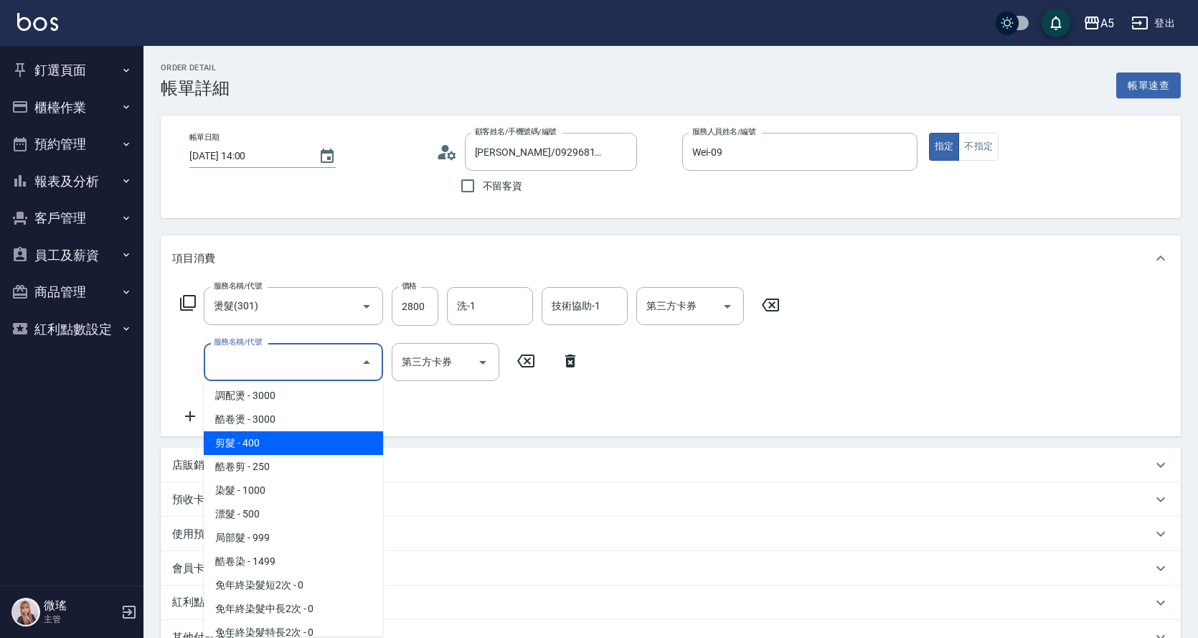
click at [257, 442] on span "剪髮 - 400" at bounding box center [293, 443] width 179 height 24
type input "320"
type input "剪髮(401)"
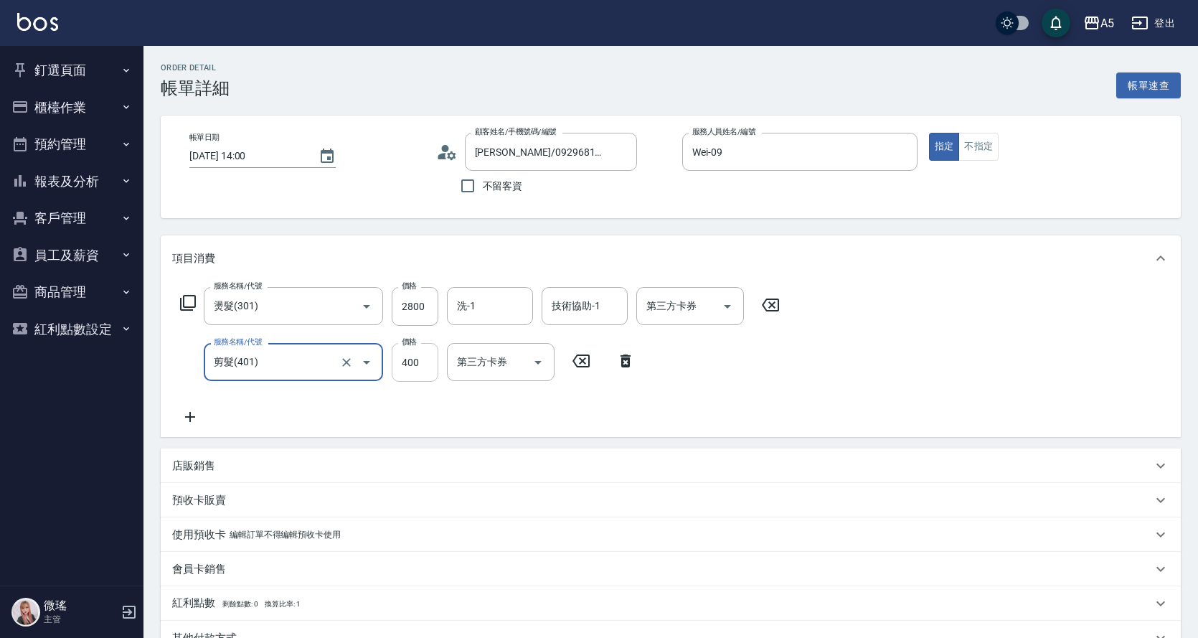
click at [414, 361] on input "400" at bounding box center [415, 362] width 47 height 39
type input "5"
type input "280"
type input "500"
type input "330"
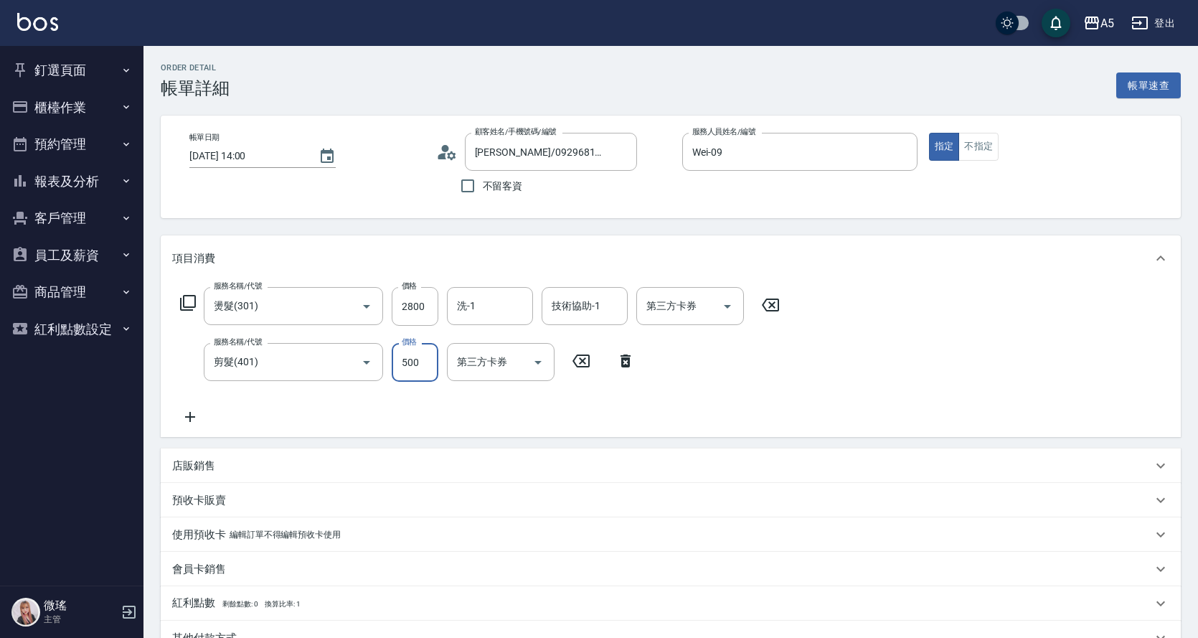
type input "500"
click at [283, 433] on div "服務名稱/代號 燙髮(301) 服務名稱/代號 價格 2800 價格 洗-1 洗-1 技術協助-1 技術協助-1 第三方卡券 第三方卡券 服務名稱/代號 剪髮…" at bounding box center [671, 359] width 1020 height 156
click at [190, 414] on icon at bounding box center [190, 417] width 10 height 10
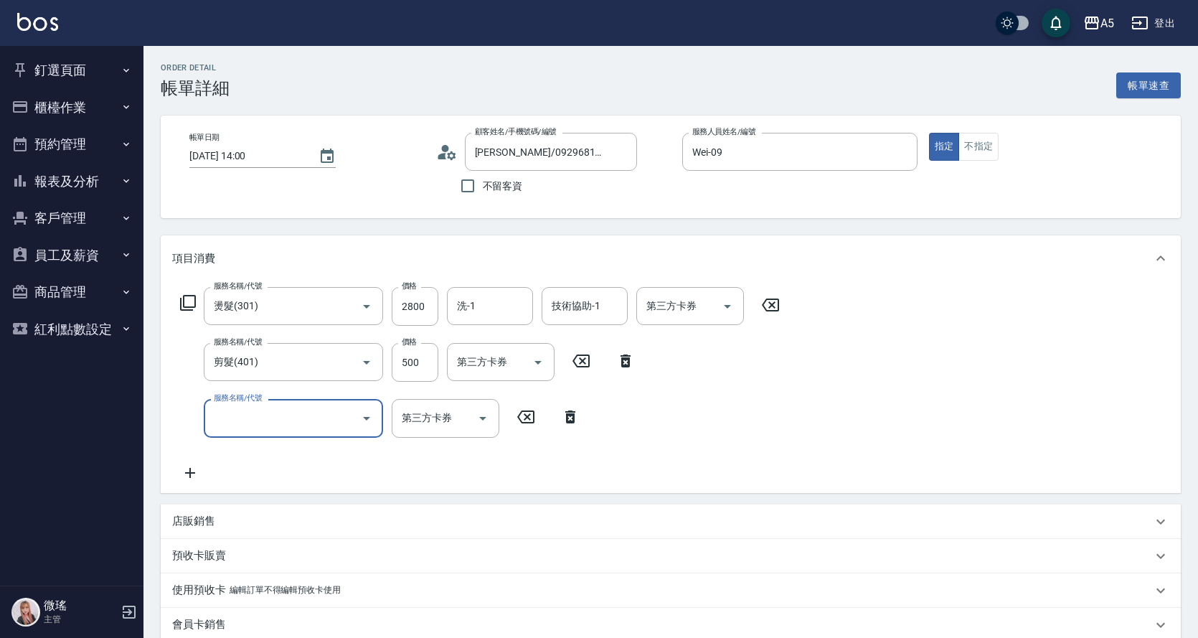
click at [253, 410] on input "服務名稱/代號" at bounding box center [282, 417] width 145 height 25
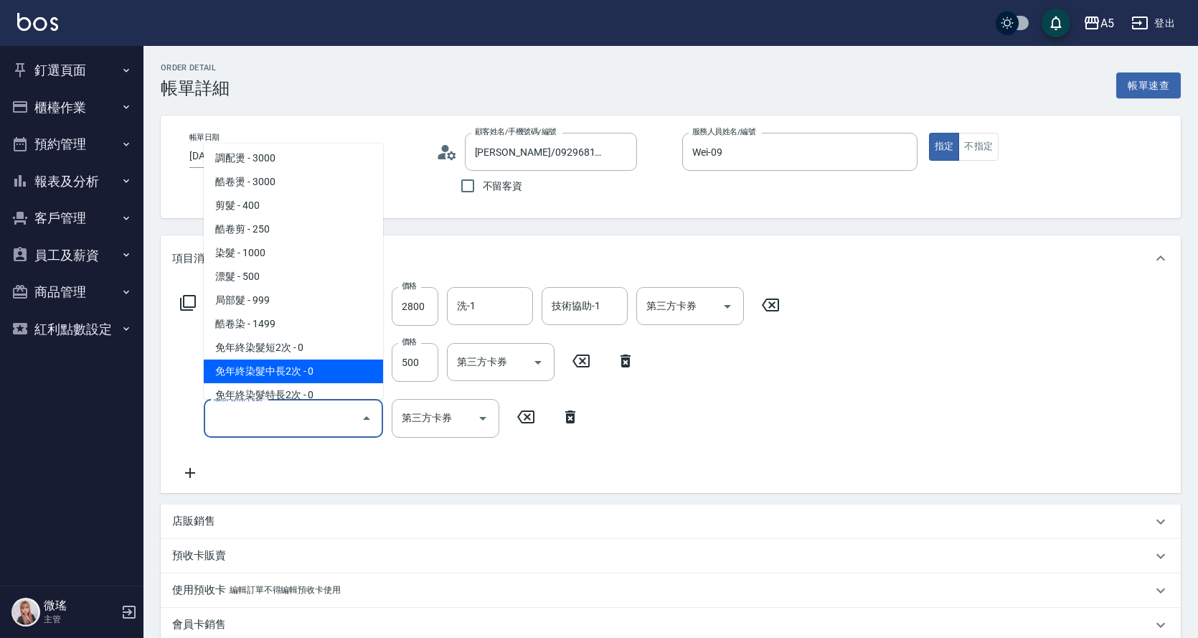
scroll to position [430, 0]
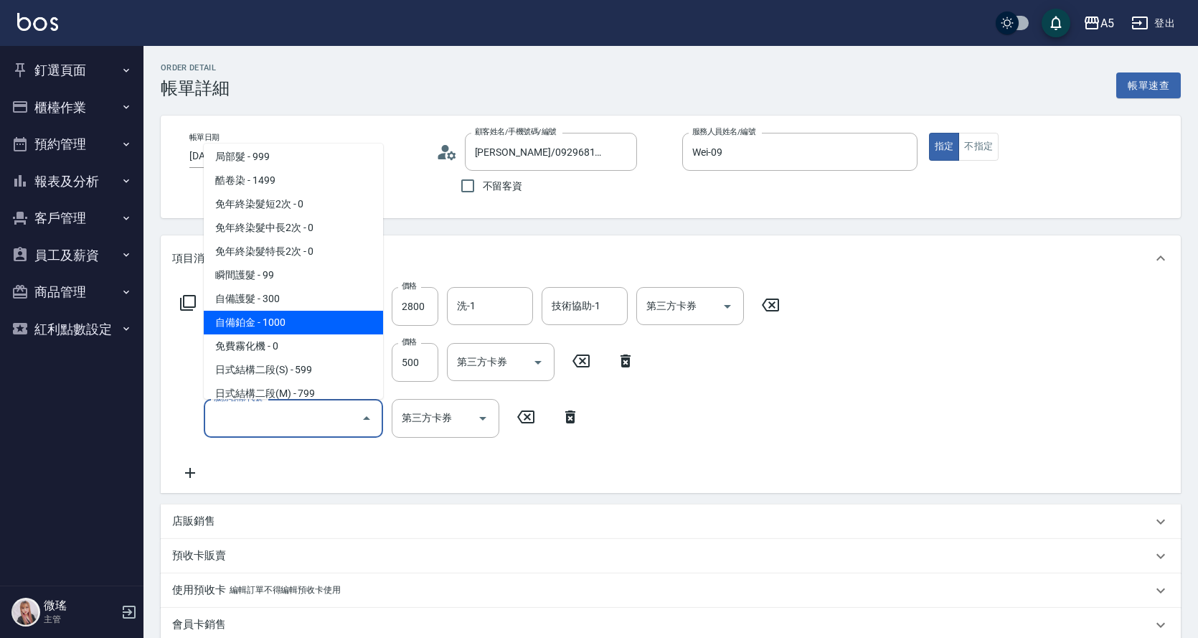
click at [278, 325] on span "自備鉑金 - 1000" at bounding box center [293, 323] width 179 height 24
type input "430"
type input "自備鉑金(602)"
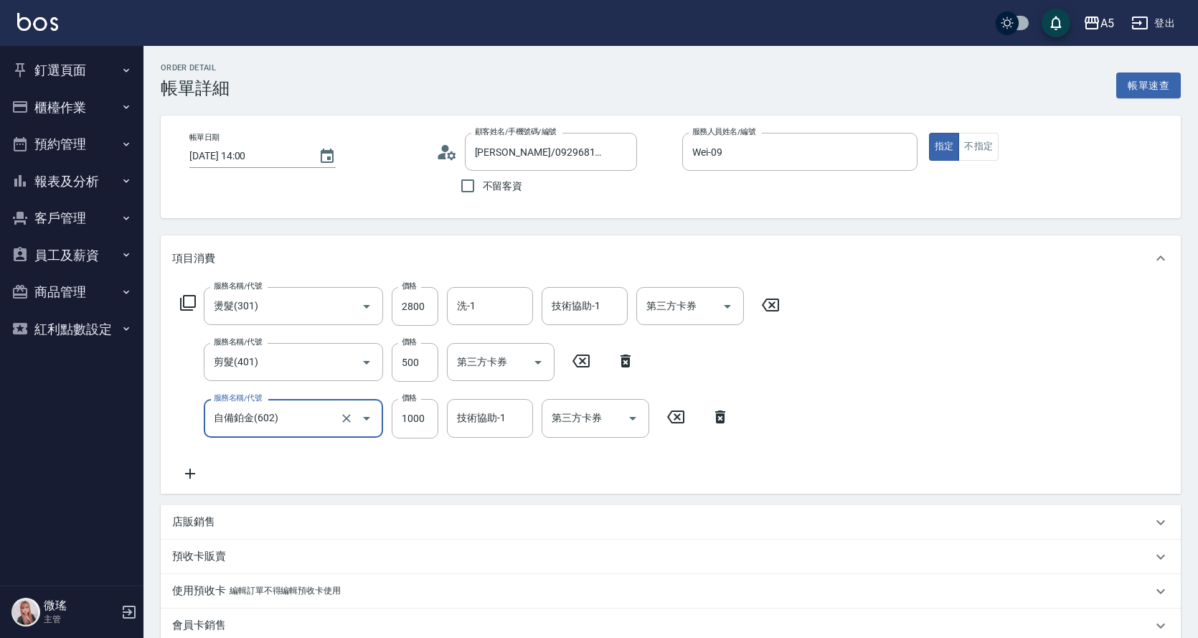
scroll to position [287, 0]
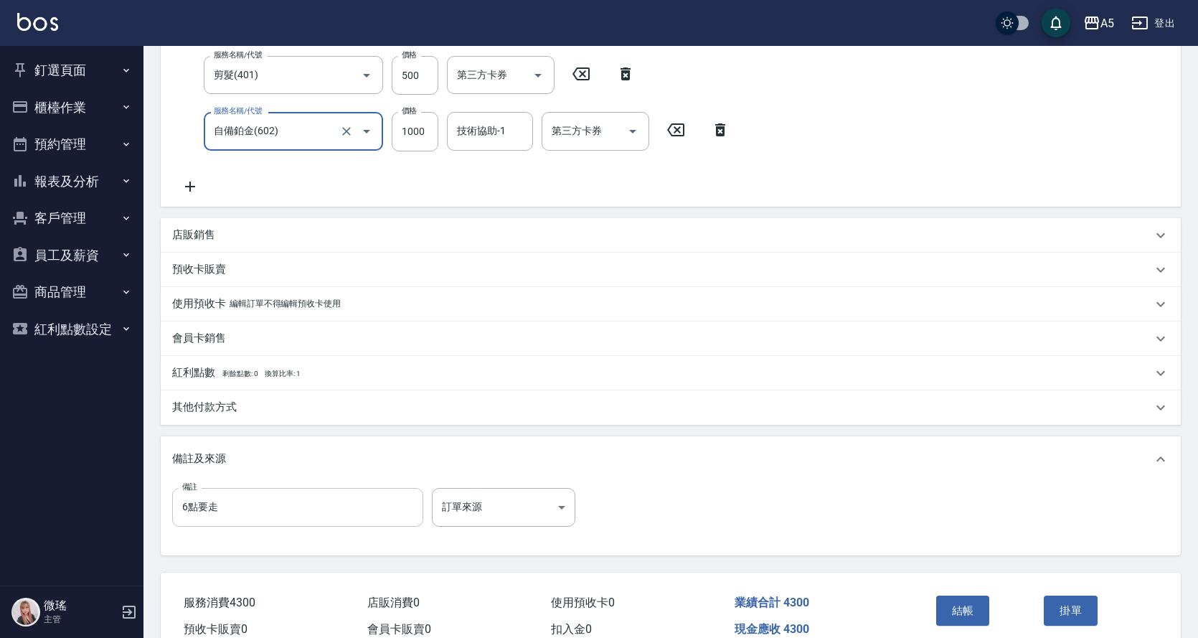
click at [211, 517] on input "6點要走" at bounding box center [297, 507] width 251 height 39
click at [294, 529] on div "備註 6點要走 備註 訂單來源 ​ 訂單來源" at bounding box center [670, 516] width 997 height 56
click at [222, 514] on input "6點要走" at bounding box center [297, 507] width 251 height 39
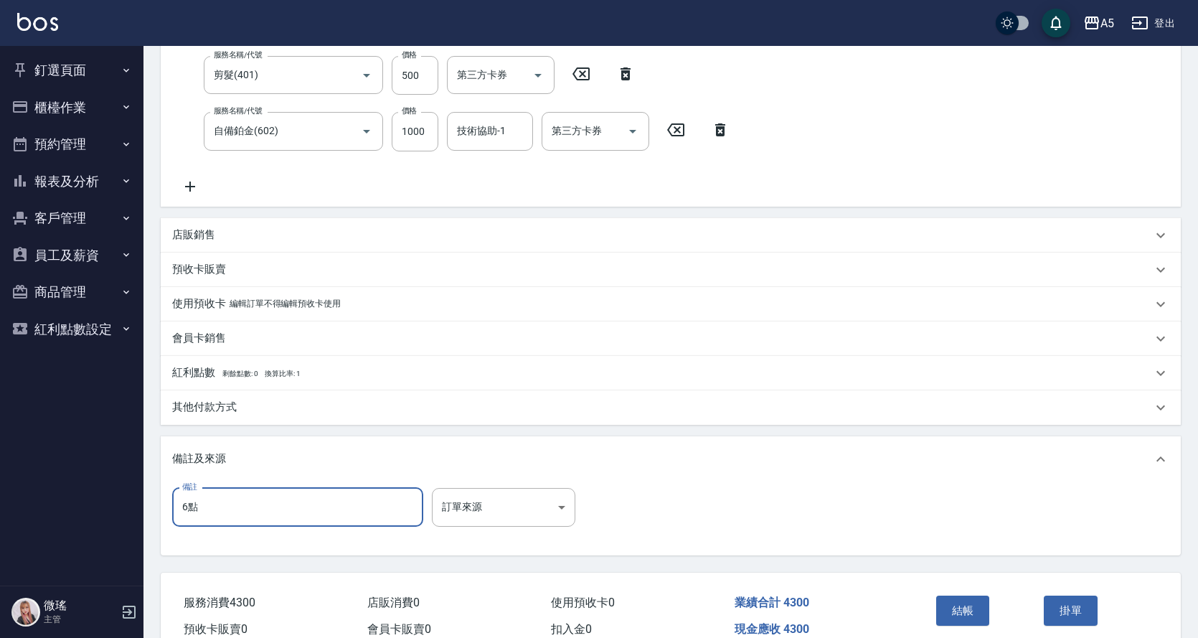
type input "6"
click at [311, 524] on input "下擺用紅色電棒捲" at bounding box center [297, 507] width 251 height 39
type input "下擺用紅色電棒燙"
click at [983, 611] on button "結帳" at bounding box center [963, 610] width 54 height 30
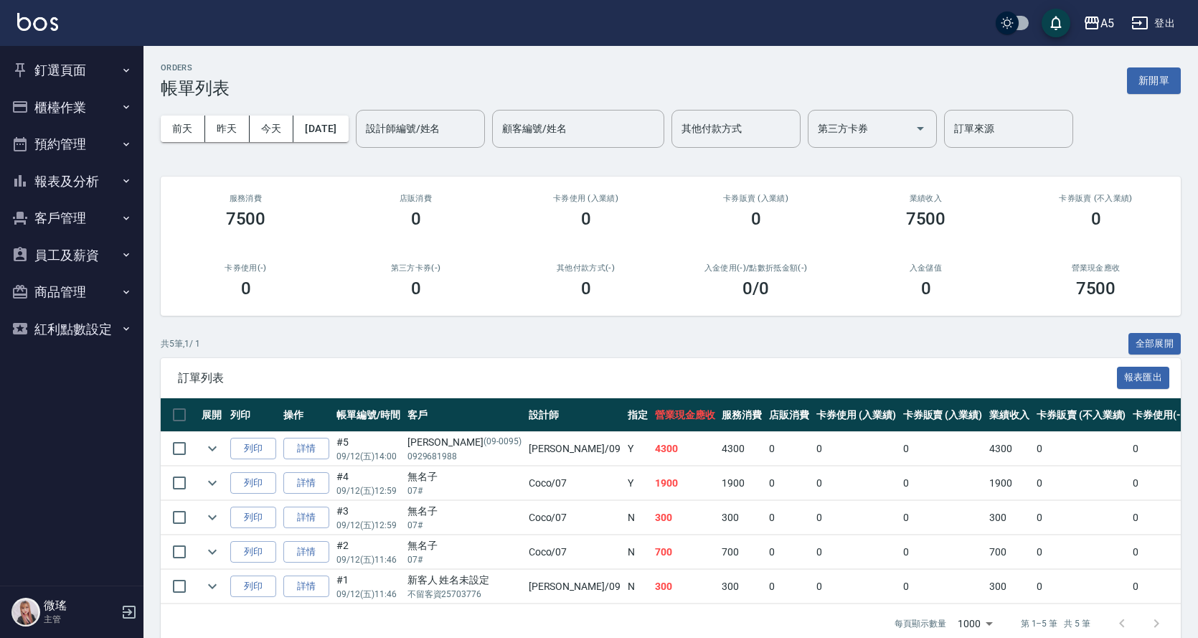
click at [75, 111] on button "櫃檯作業" at bounding box center [72, 107] width 132 height 37
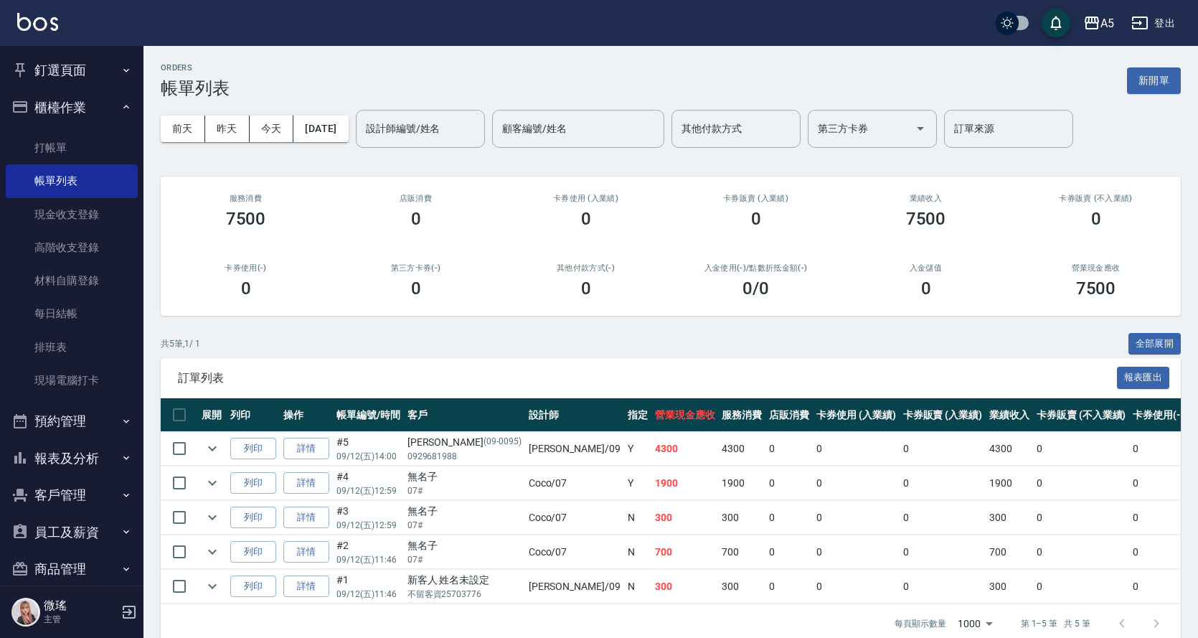
click at [75, 57] on button "釘選頁面" at bounding box center [72, 70] width 132 height 37
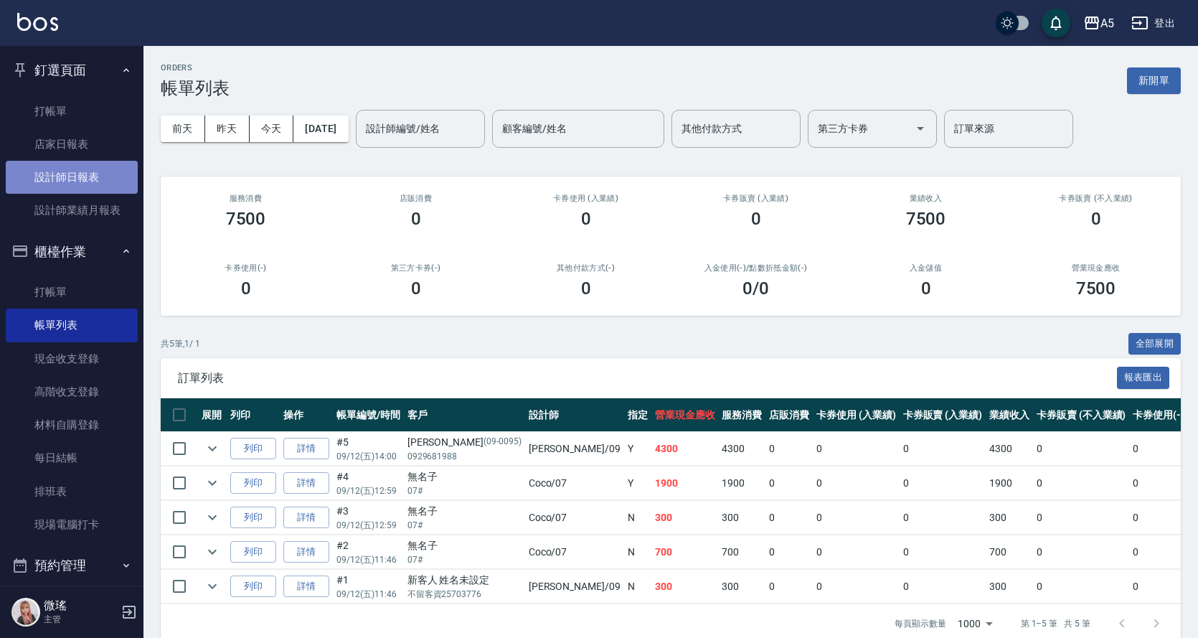
click at [87, 166] on link "設計師日報表" at bounding box center [72, 177] width 132 height 33
